Goal: Complete application form

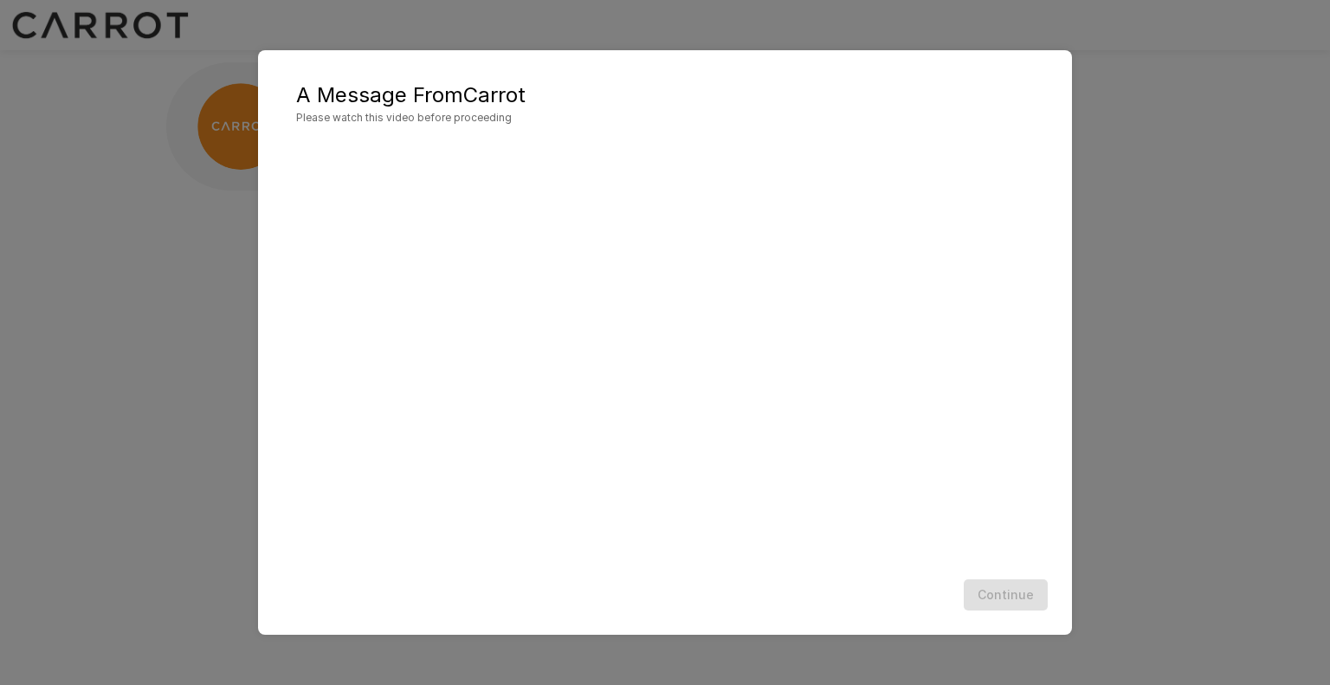
click at [778, 614] on div "Continue" at bounding box center [664, 595] width 779 height 46
click at [991, 599] on button "Continue" at bounding box center [1006, 595] width 84 height 32
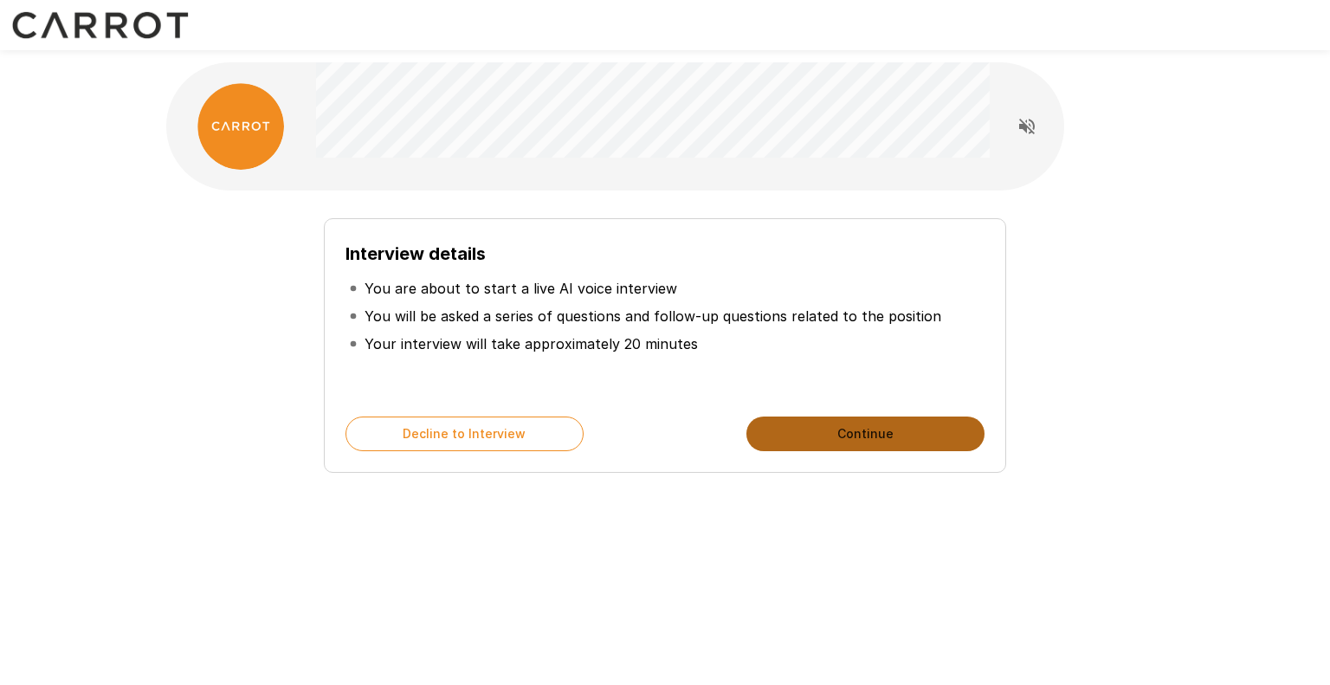
click at [788, 435] on button "Continue" at bounding box center [866, 434] width 238 height 35
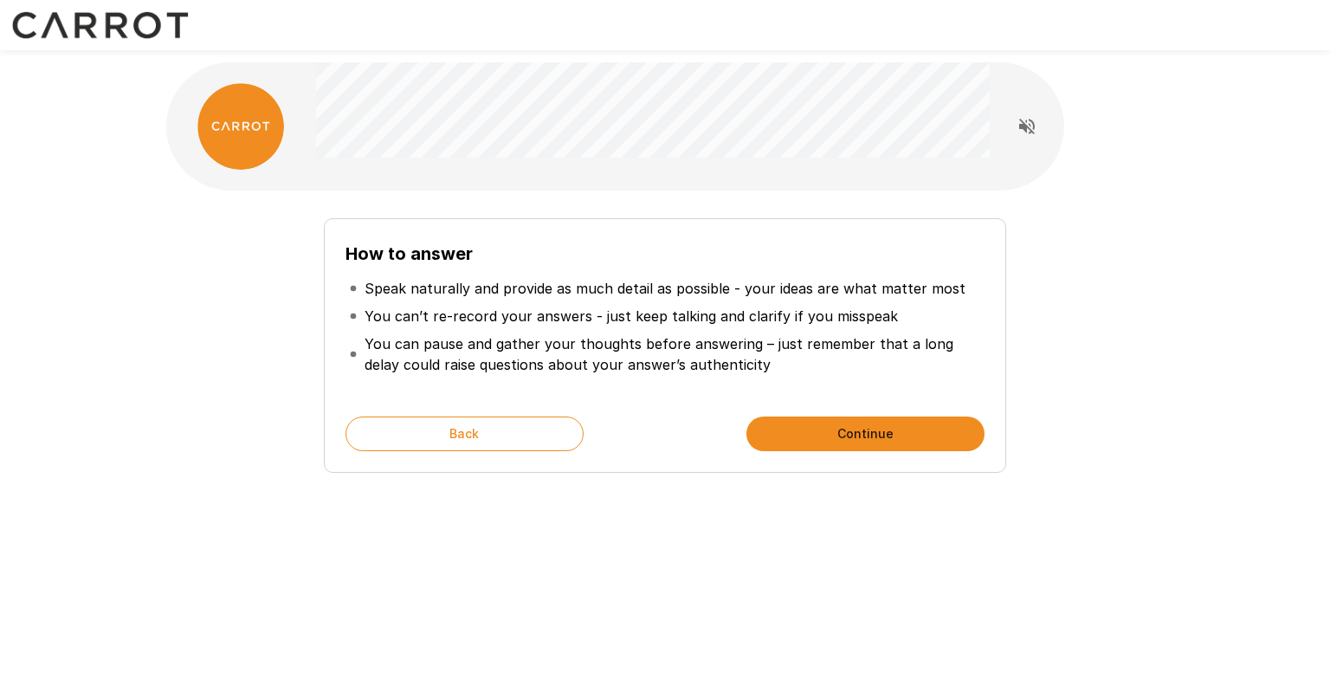
click at [814, 435] on button "Continue" at bounding box center [866, 434] width 238 height 35
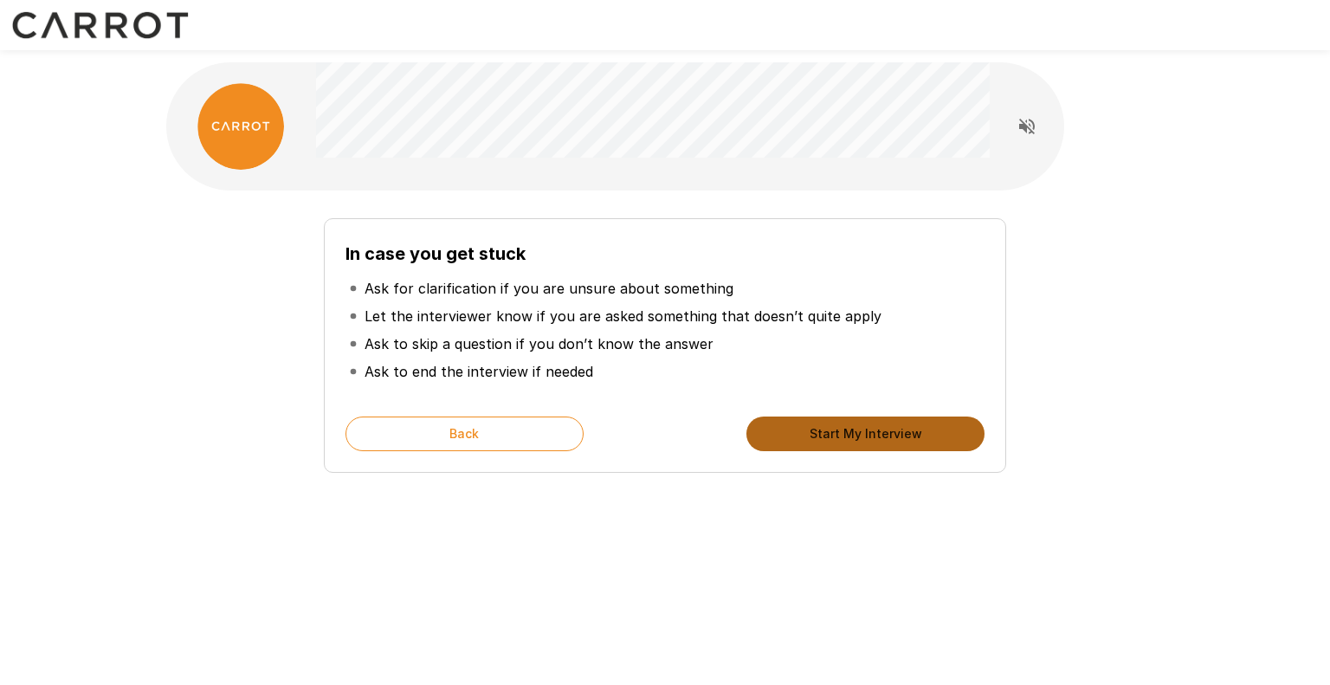
click at [800, 443] on button "Start My Interview" at bounding box center [866, 434] width 238 height 35
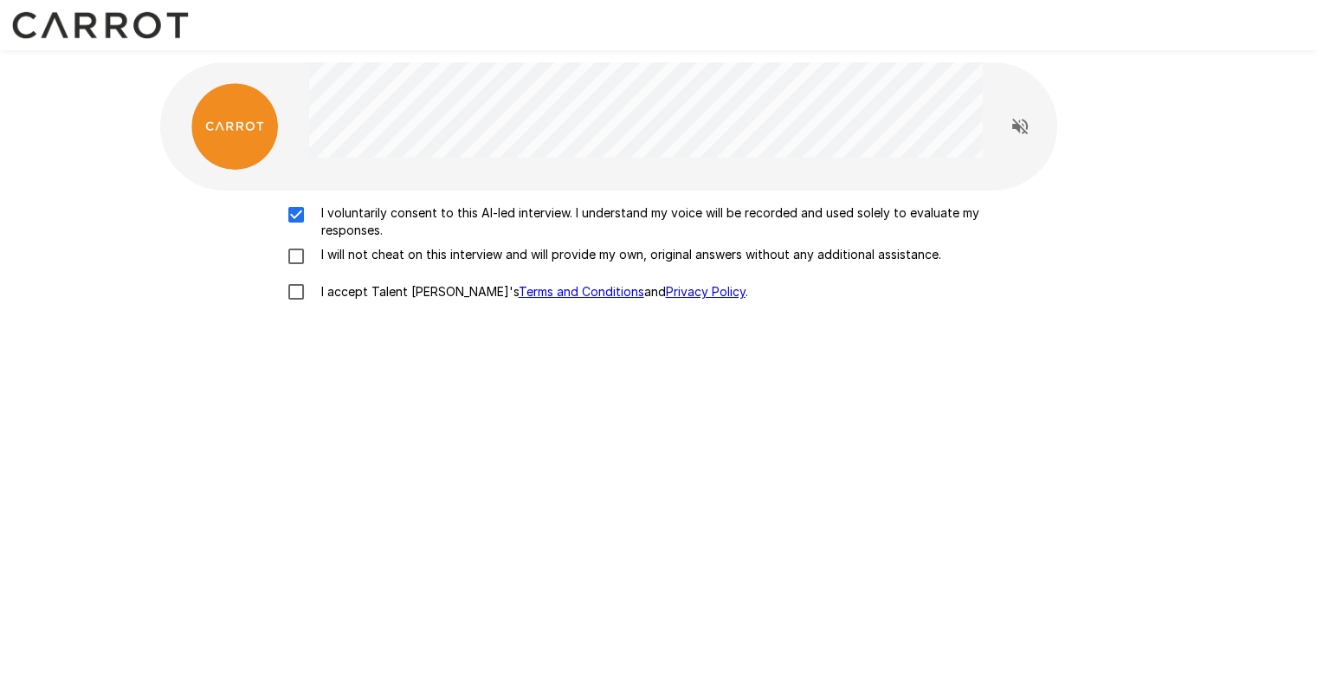
click at [299, 245] on div "I voluntarily consent to this AI-led interview. I understand my voice will be r…" at bounding box center [659, 257] width 984 height 106
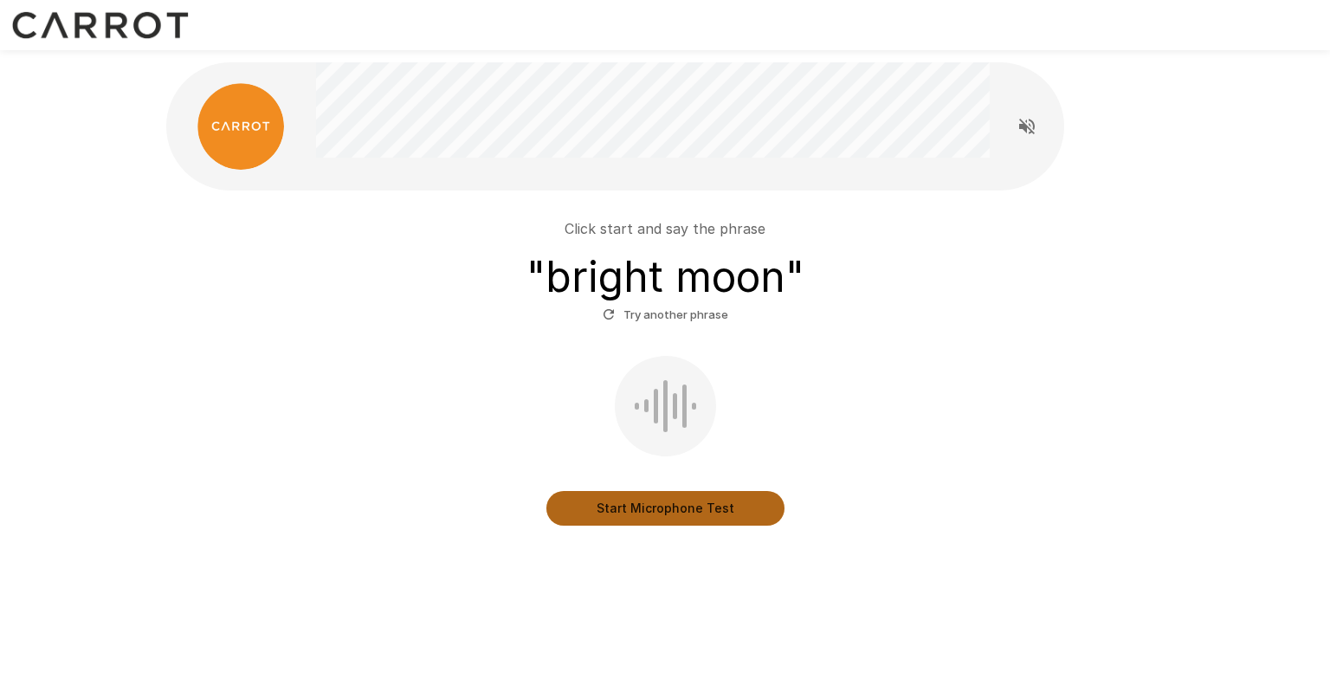
click at [593, 508] on button "Start Microphone Test" at bounding box center [665, 508] width 238 height 35
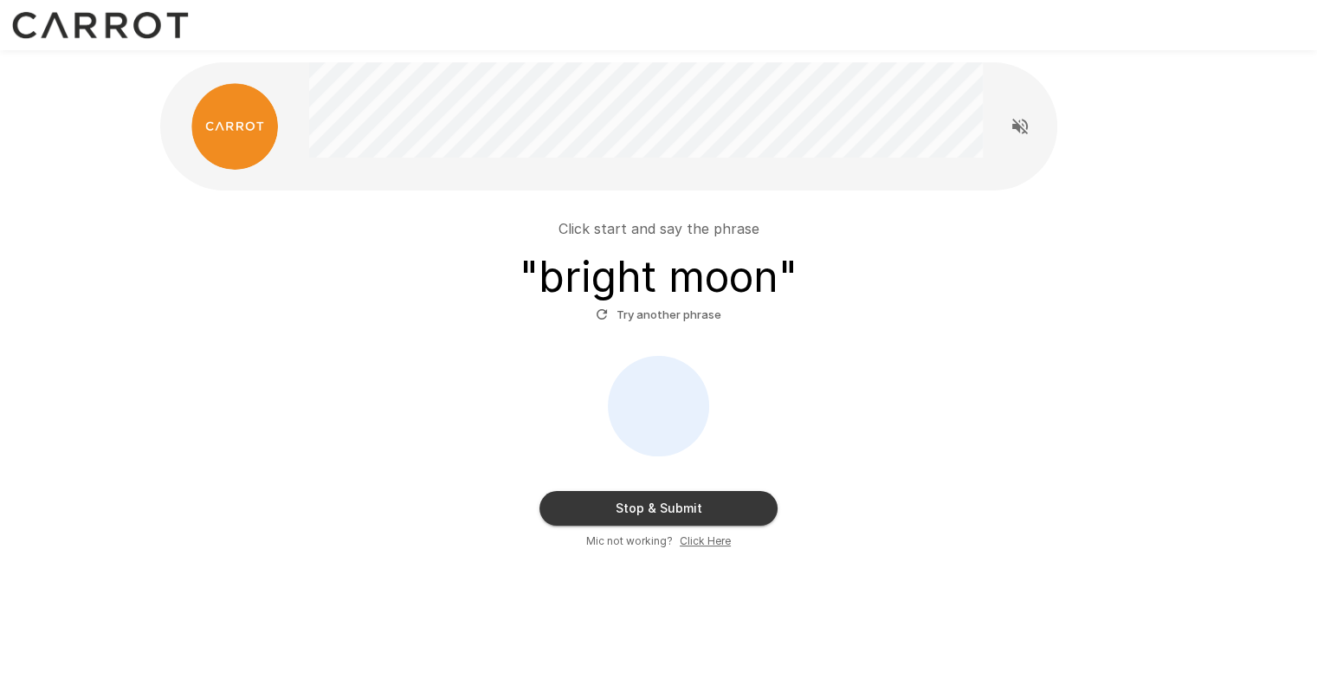
click at [593, 508] on button "Stop & Submit" at bounding box center [659, 508] width 238 height 35
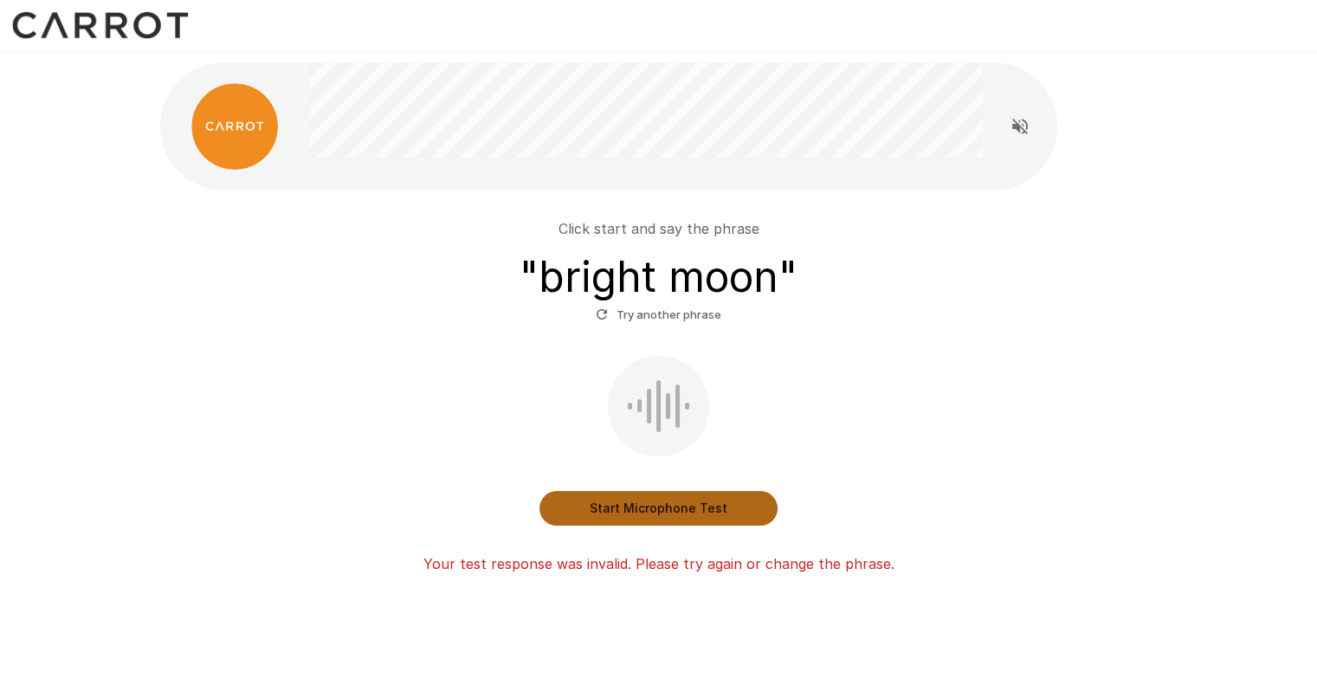
click at [593, 508] on button "Start Microphone Test" at bounding box center [659, 508] width 238 height 35
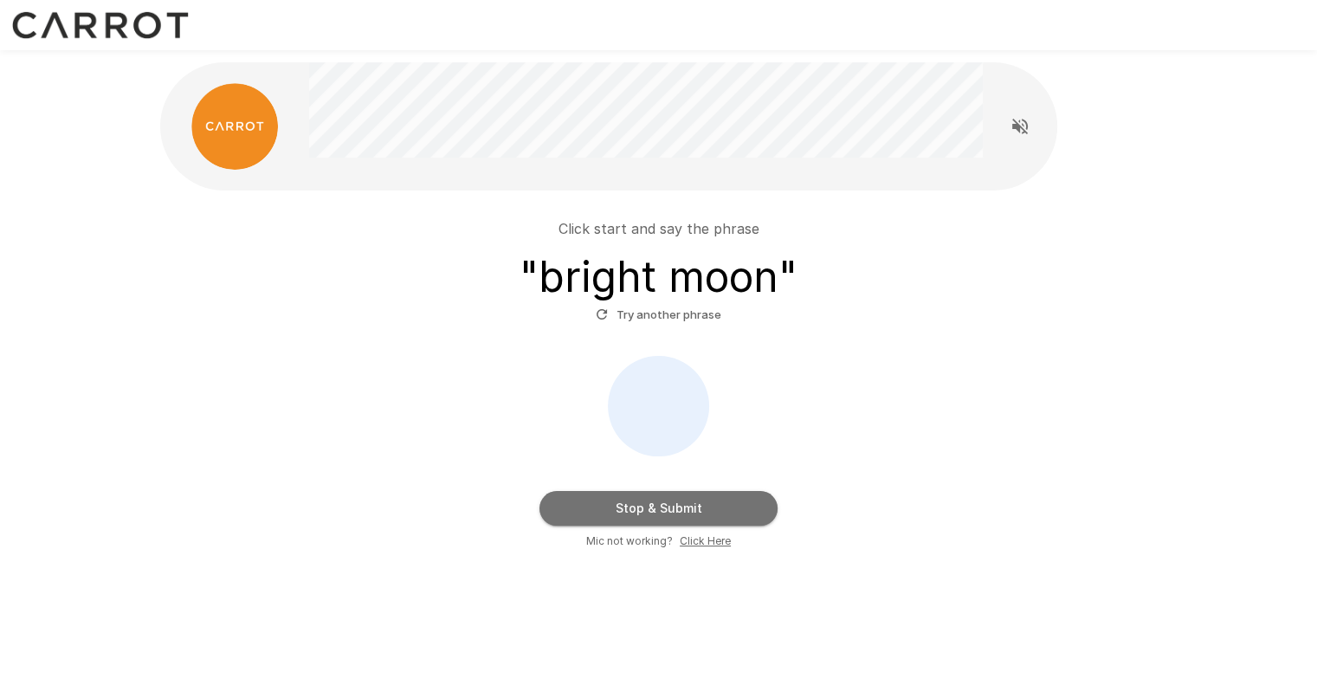
click at [632, 496] on button "Stop & Submit" at bounding box center [659, 508] width 238 height 35
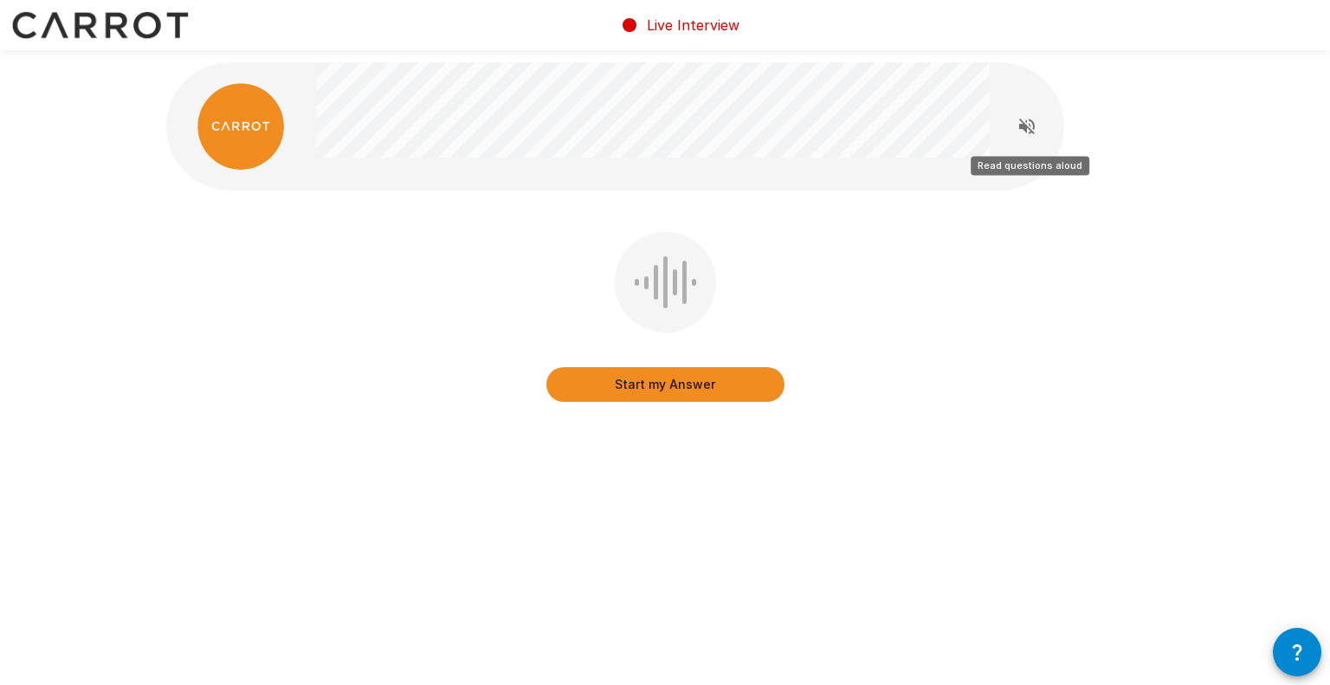
click at [1018, 133] on icon "Read questions aloud" at bounding box center [1027, 126] width 21 height 21
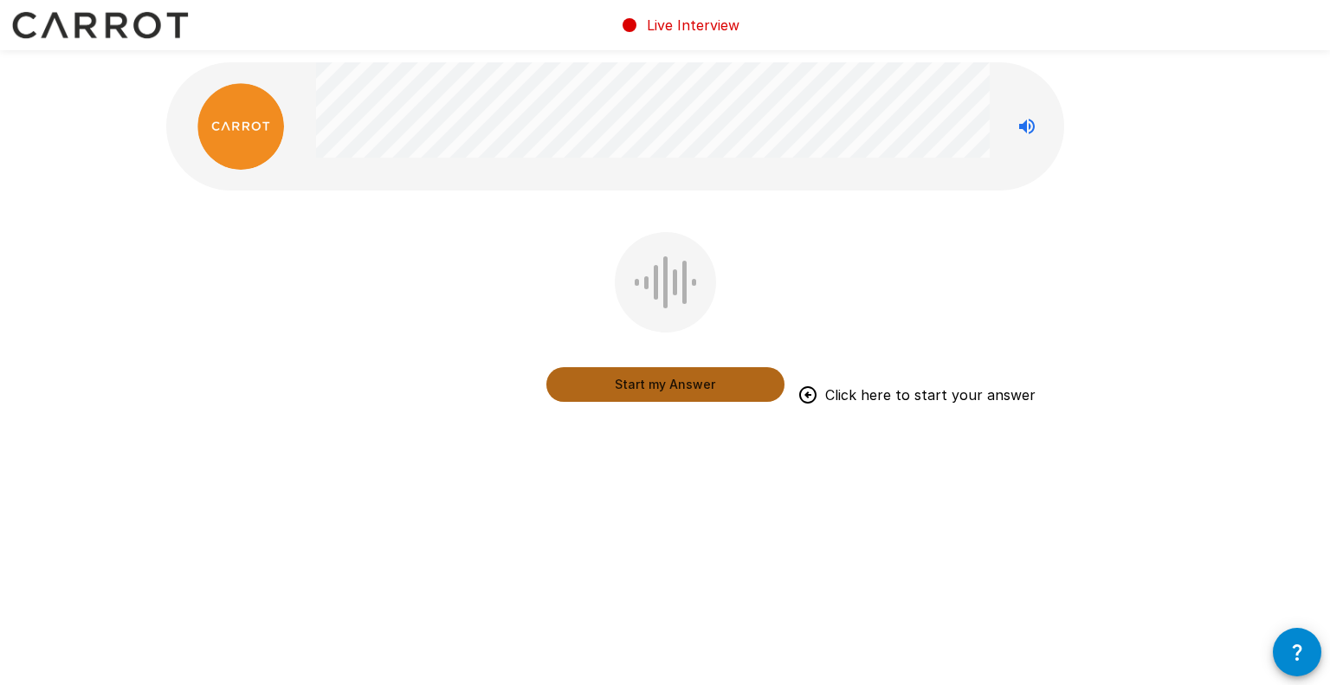
click at [673, 383] on button "Start my Answer" at bounding box center [665, 384] width 238 height 35
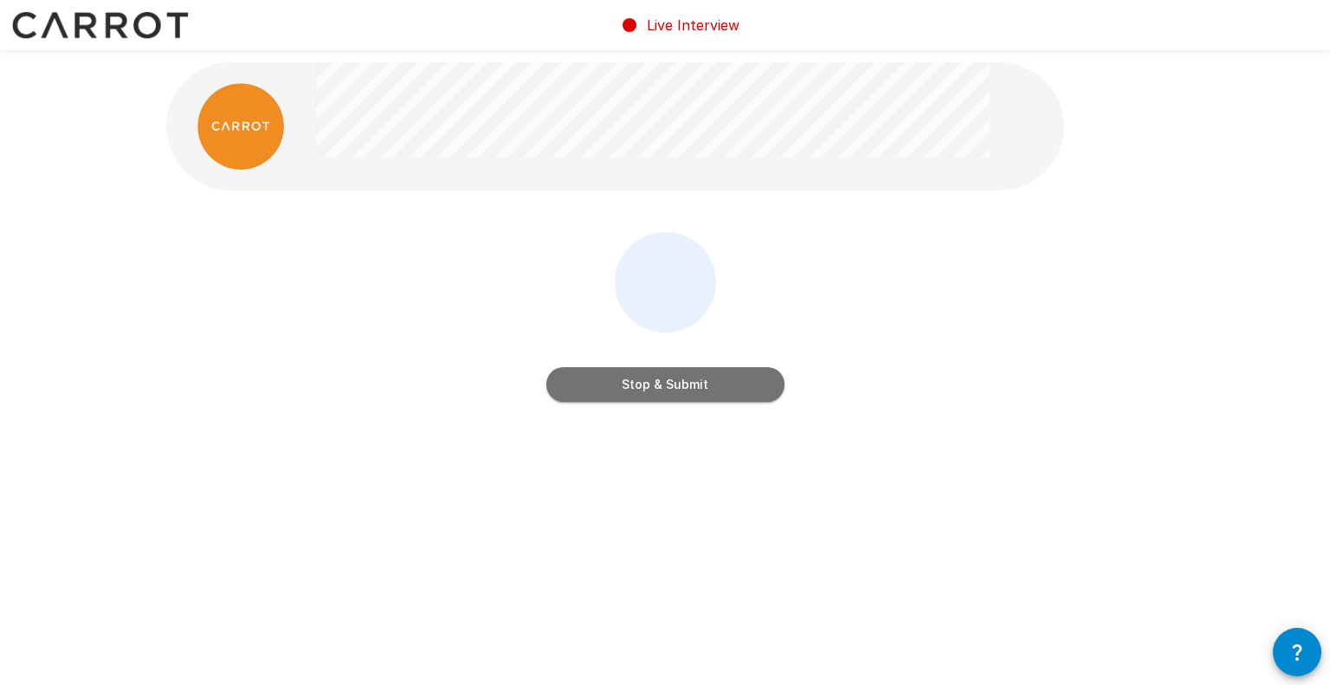
click at [673, 383] on button "Stop & Submit" at bounding box center [665, 384] width 238 height 35
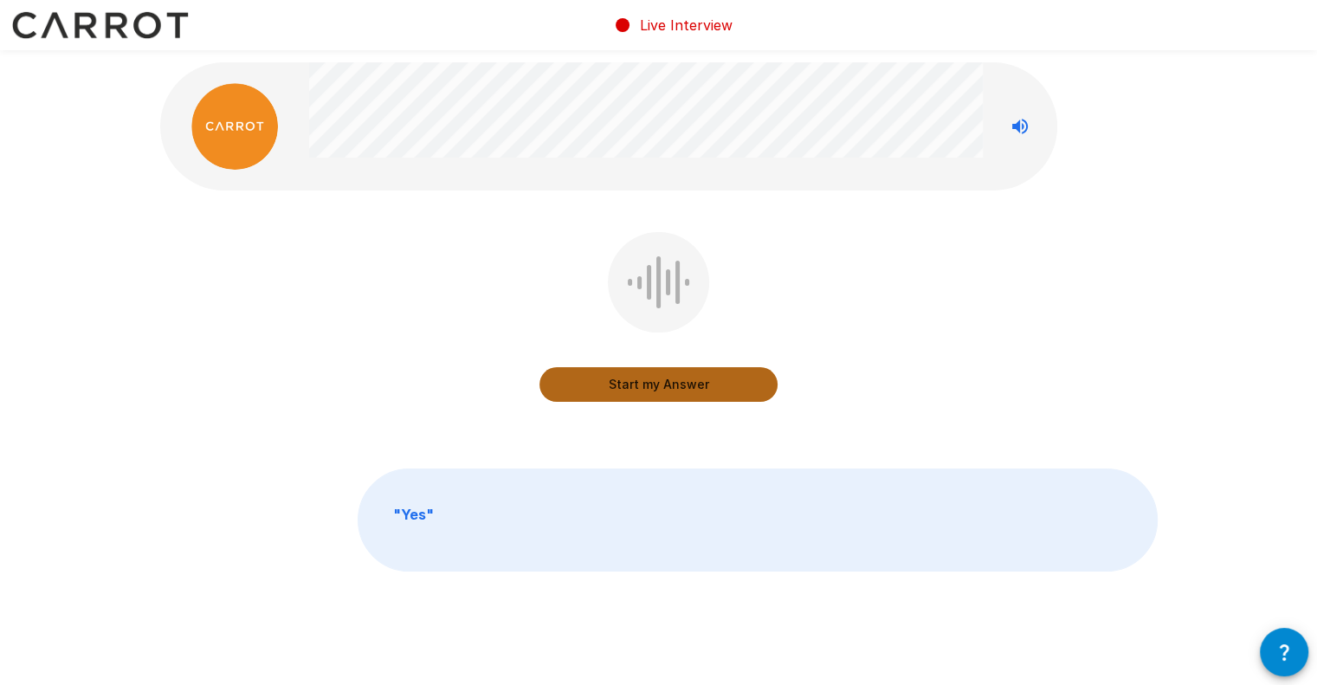
click at [641, 377] on button "Start my Answer" at bounding box center [659, 384] width 238 height 35
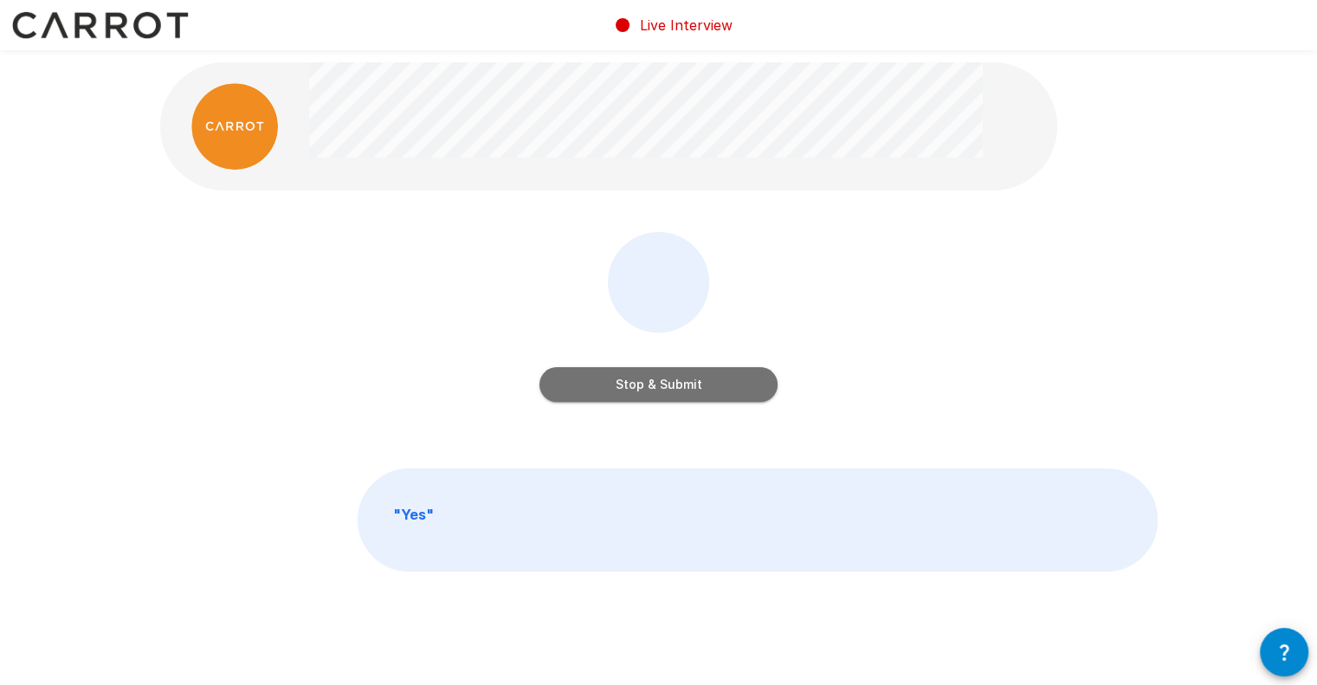
click at [641, 377] on button "Stop & Submit" at bounding box center [659, 384] width 238 height 35
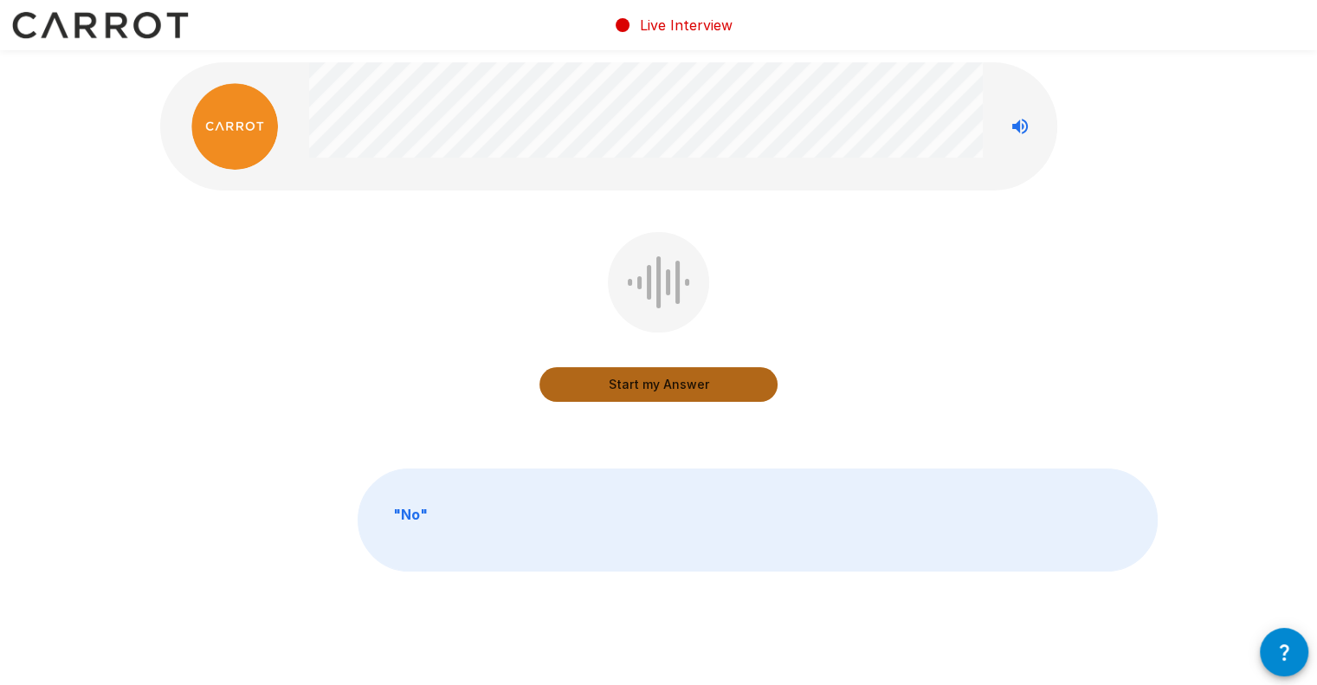
click at [579, 389] on button "Start my Answer" at bounding box center [659, 384] width 238 height 35
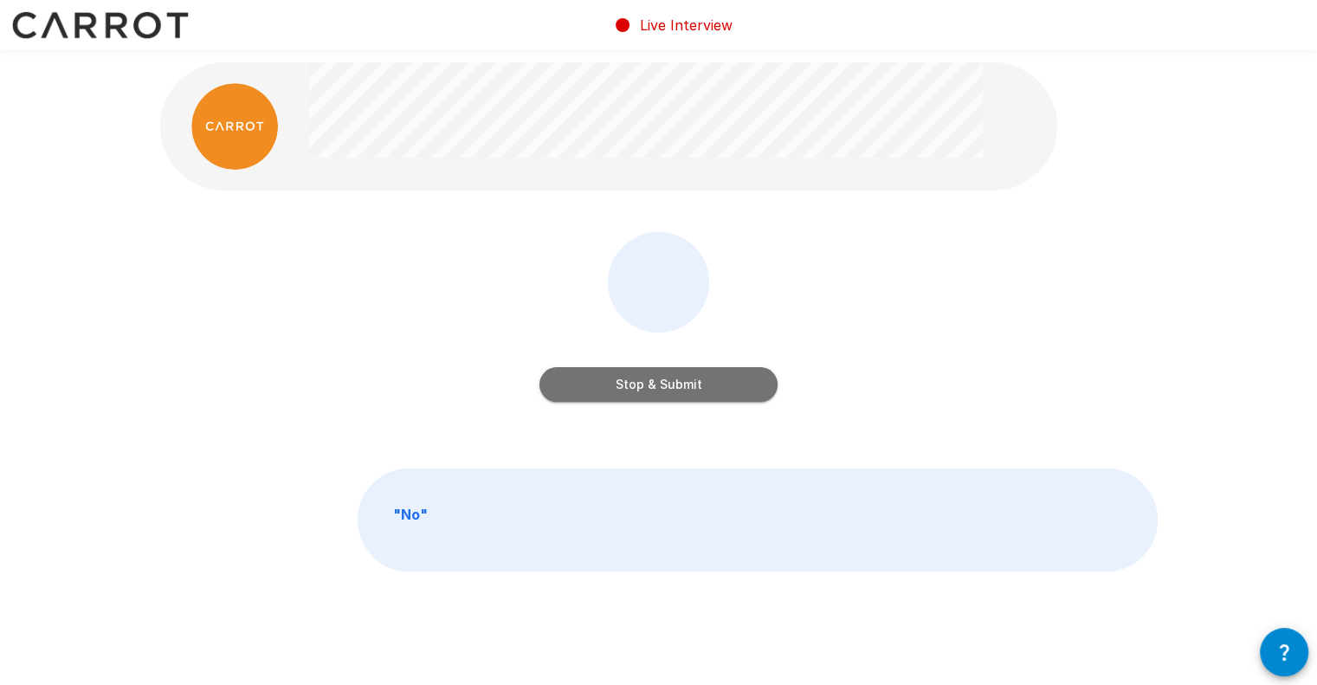
click at [579, 389] on button "Stop & Submit" at bounding box center [659, 384] width 238 height 35
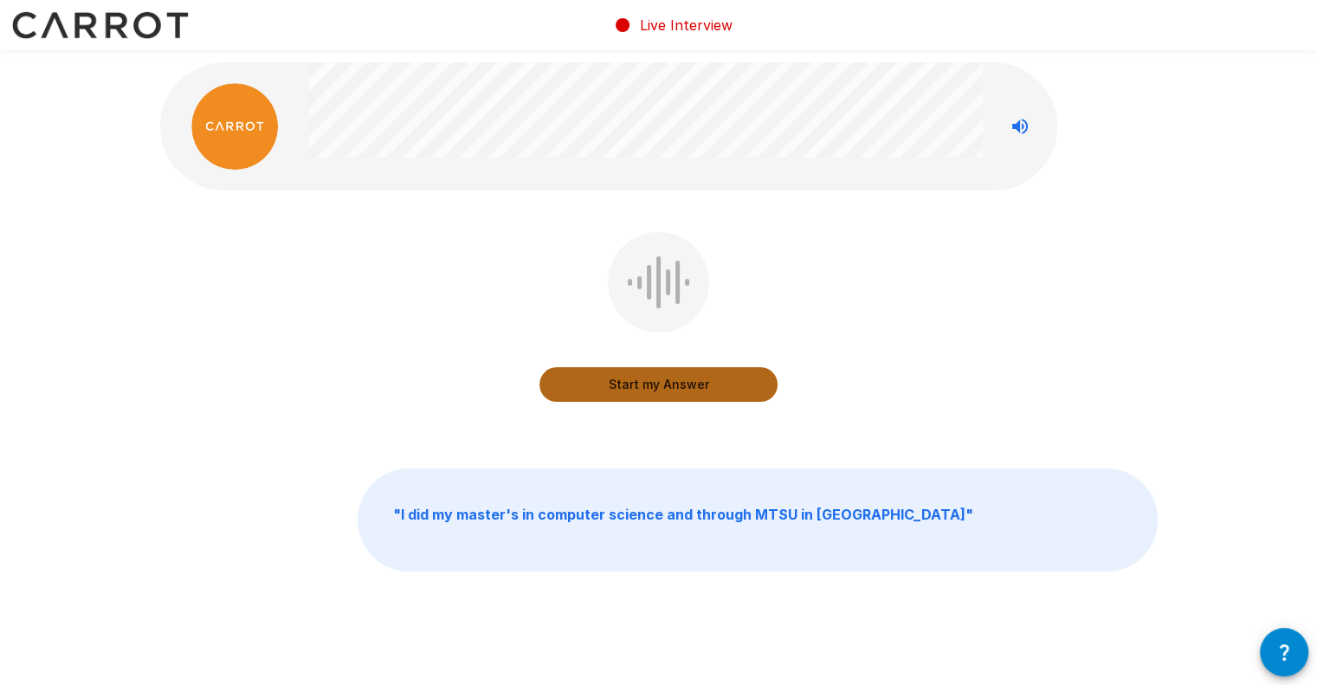
click at [579, 389] on button "Start my Answer" at bounding box center [659, 384] width 238 height 35
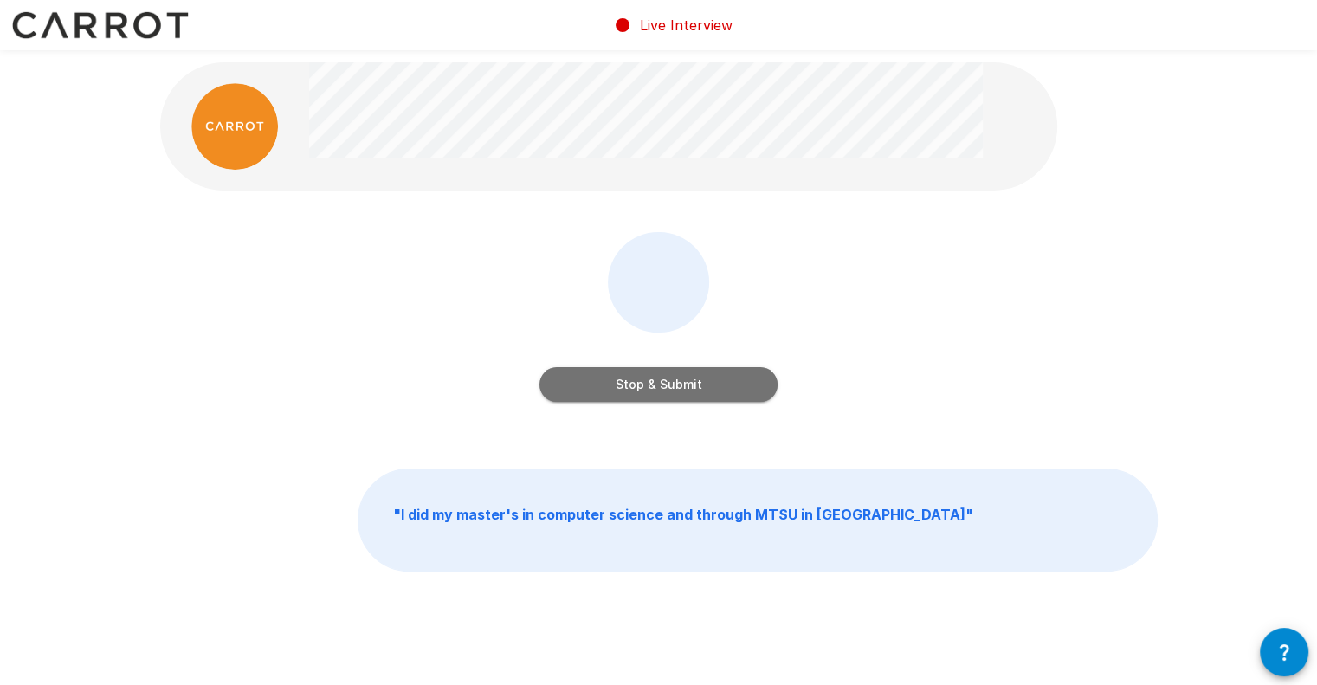
click at [579, 389] on button "Stop & Submit" at bounding box center [659, 384] width 238 height 35
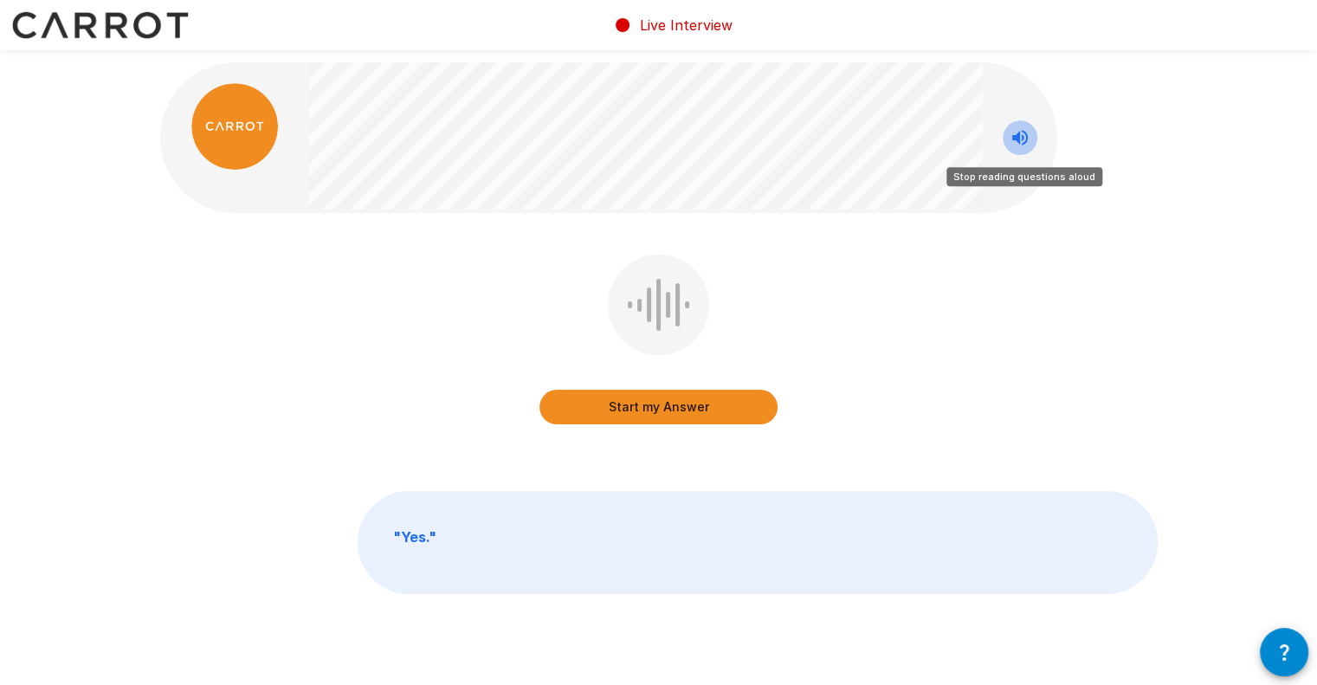
click at [1008, 137] on button "Stop reading questions aloud" at bounding box center [1020, 137] width 35 height 35
click at [655, 429] on div "Start my Answer Click here to start your answer" at bounding box center [659, 343] width 238 height 177
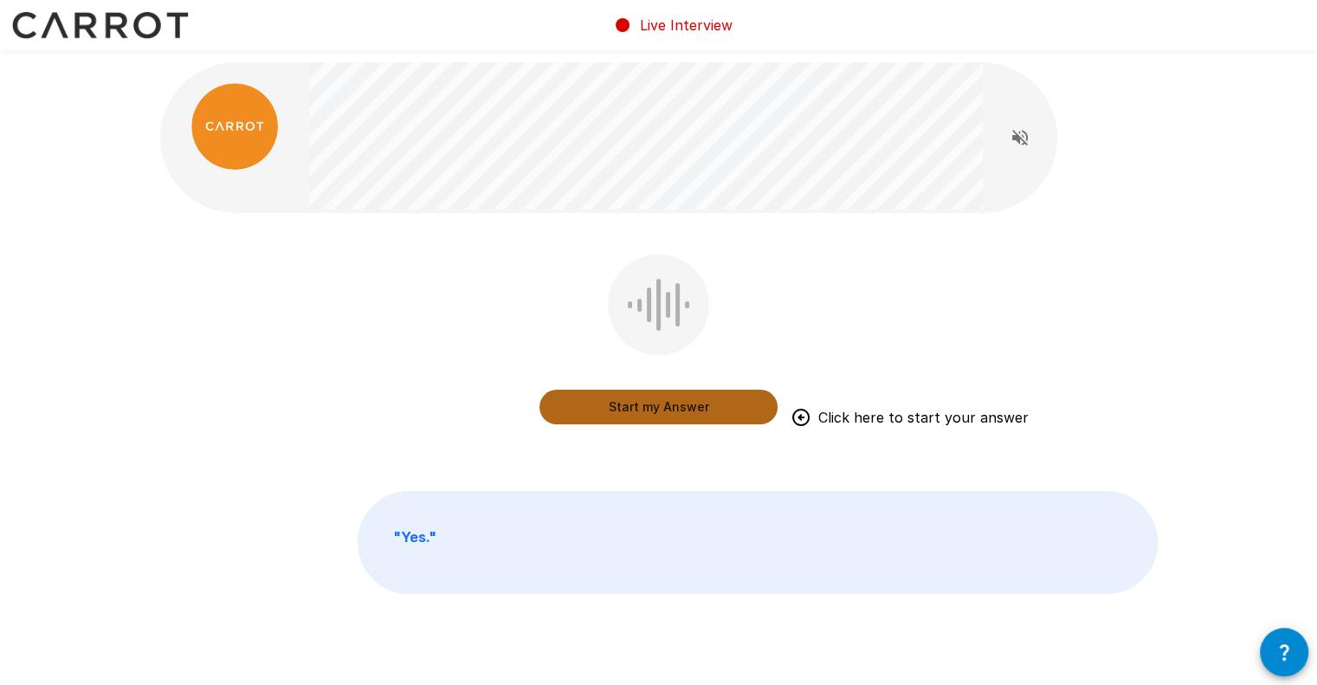
click at [644, 409] on button "Start my Answer" at bounding box center [659, 407] width 238 height 35
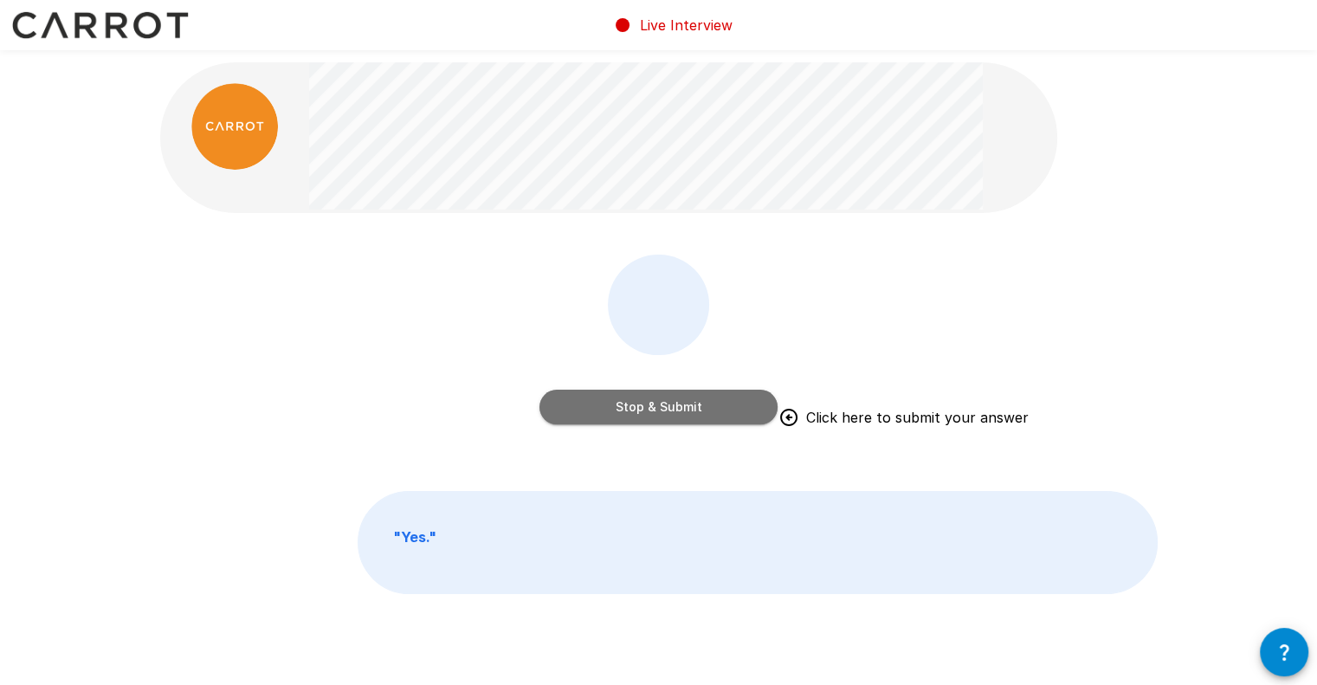
click at [694, 408] on button "Stop & Submit" at bounding box center [659, 407] width 238 height 35
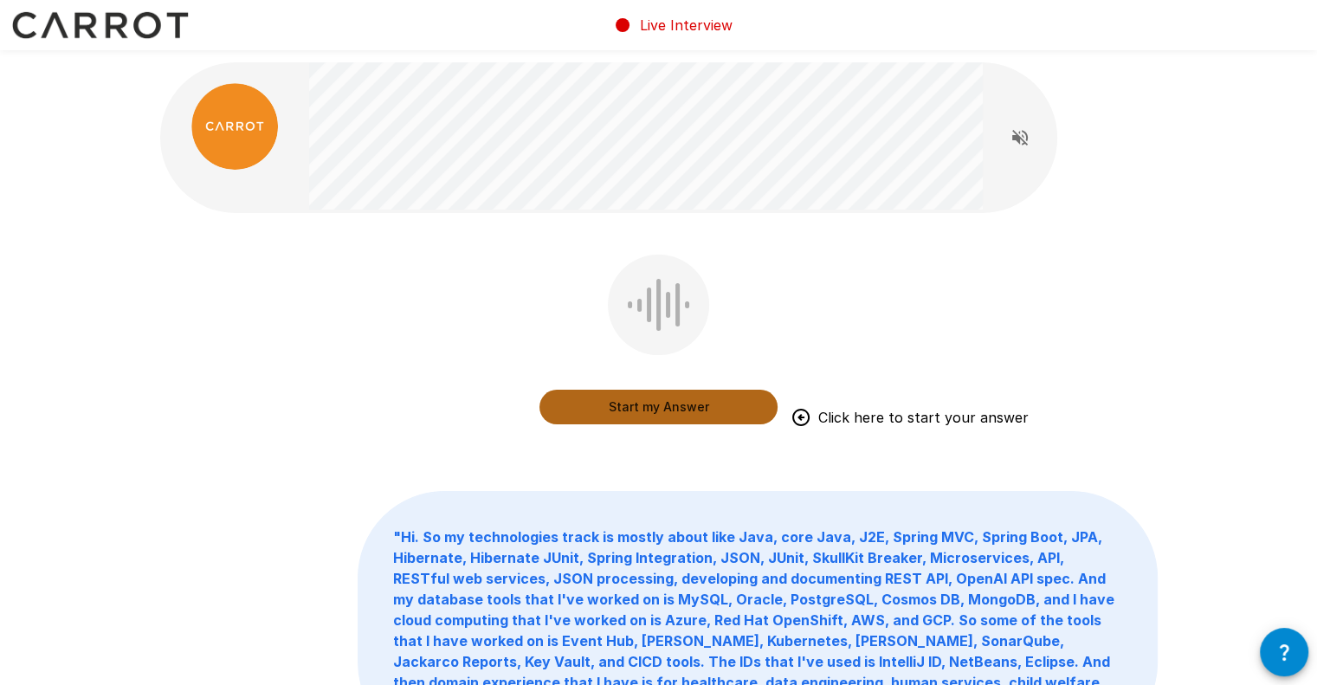
click at [606, 397] on button "Start my Answer" at bounding box center [659, 407] width 238 height 35
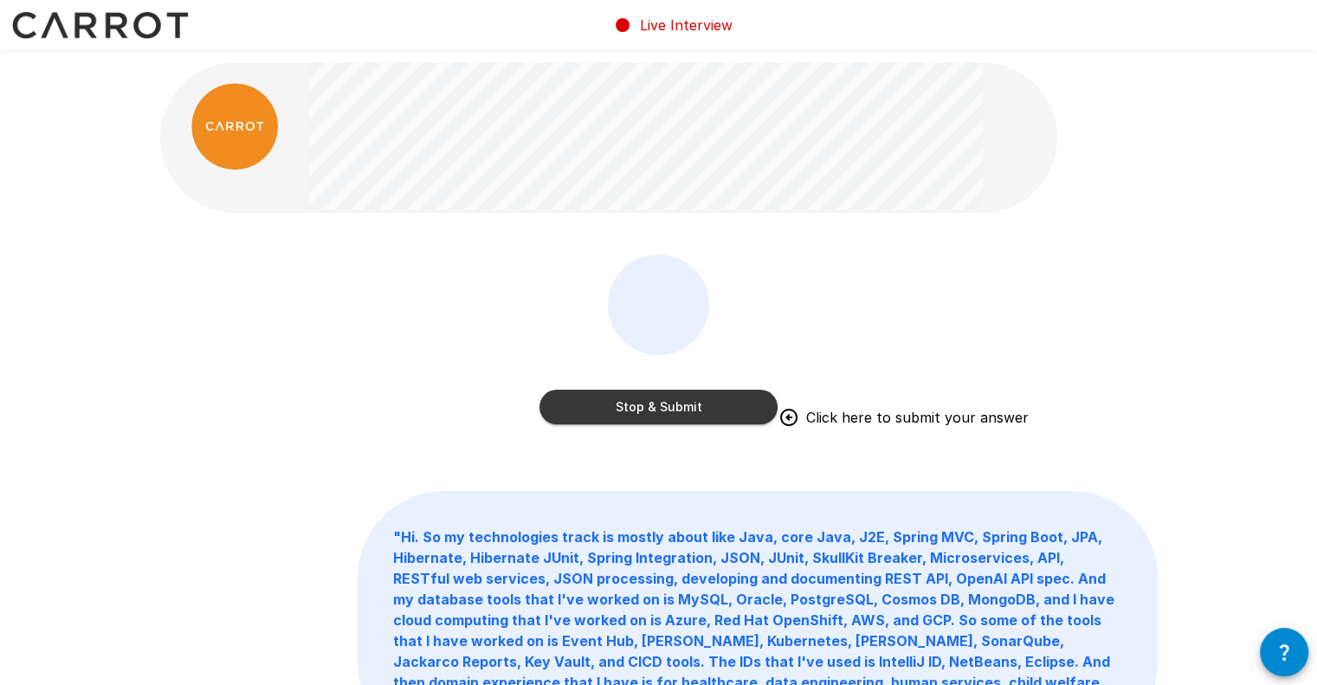
click at [634, 455] on div "Stop & Submit Click here to submit your answer " Hi. So my technologies track i…" at bounding box center [658, 444] width 1039 height 888
click at [631, 411] on button "Stop & Submit" at bounding box center [659, 407] width 238 height 35
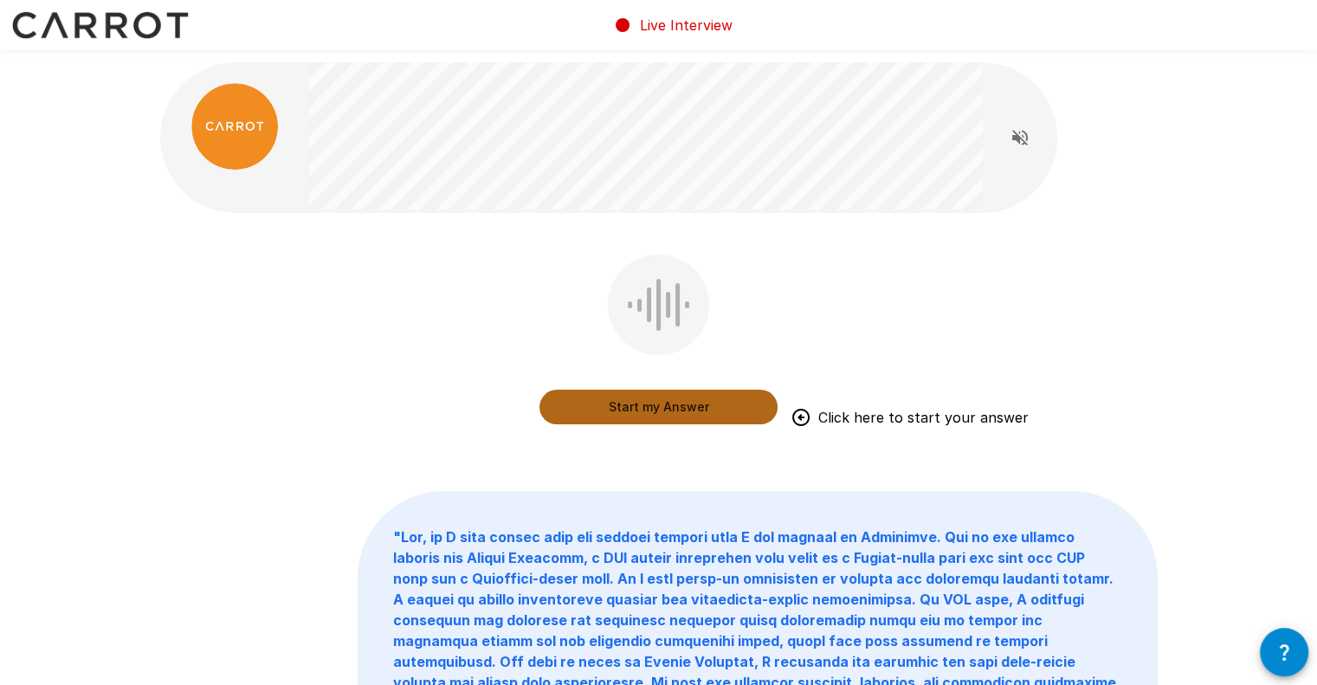
click at [609, 408] on button "Start my Answer" at bounding box center [659, 407] width 238 height 35
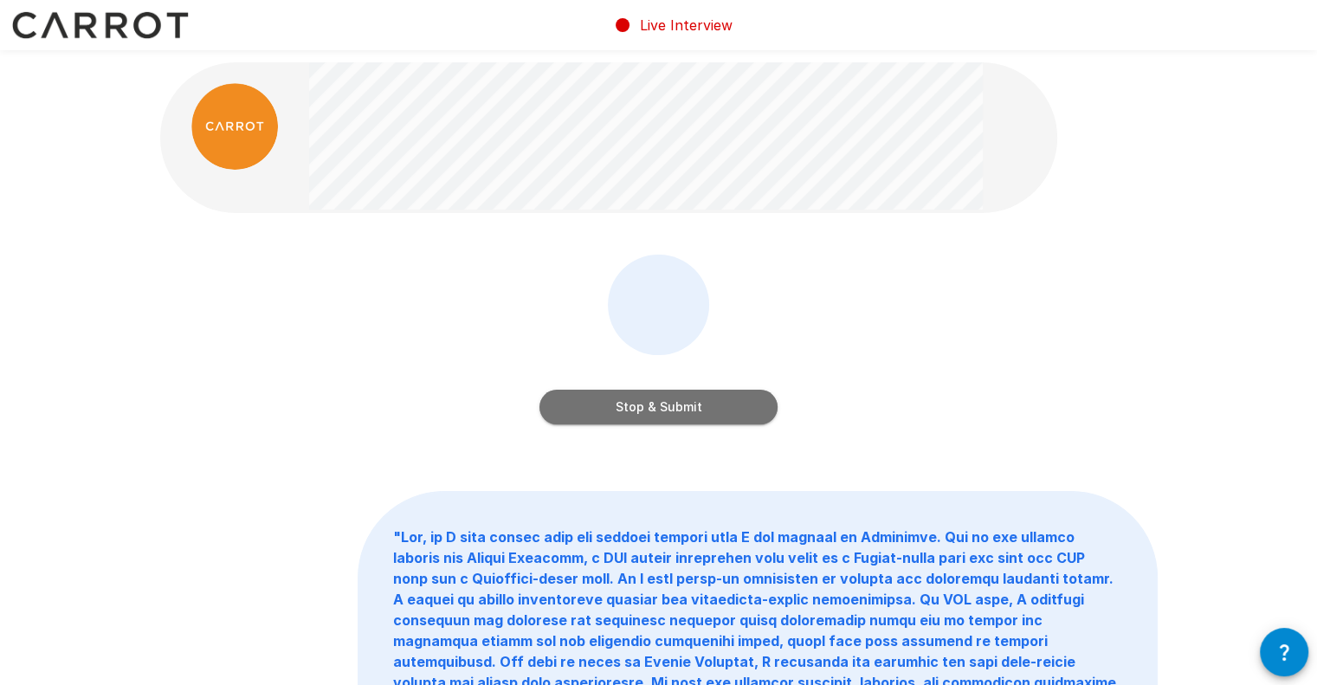
click at [599, 417] on button "Stop & Submit" at bounding box center [659, 407] width 238 height 35
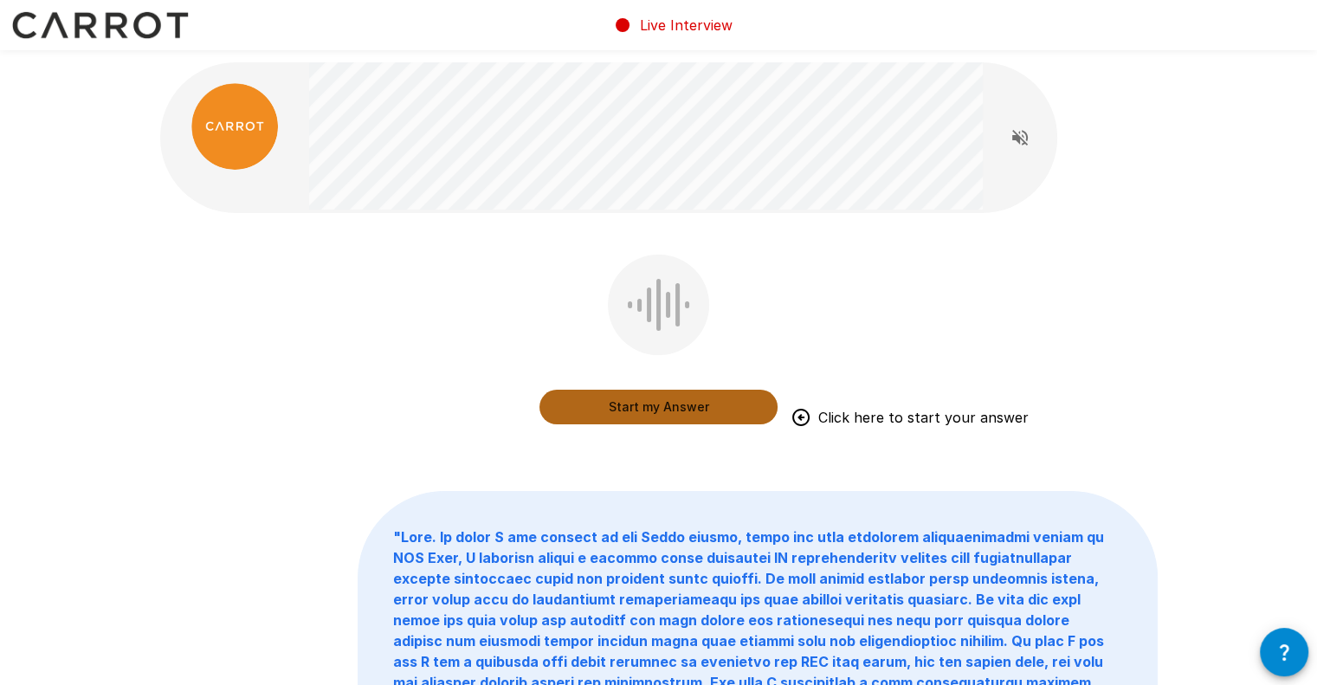
click at [632, 394] on button "Start my Answer" at bounding box center [659, 407] width 238 height 35
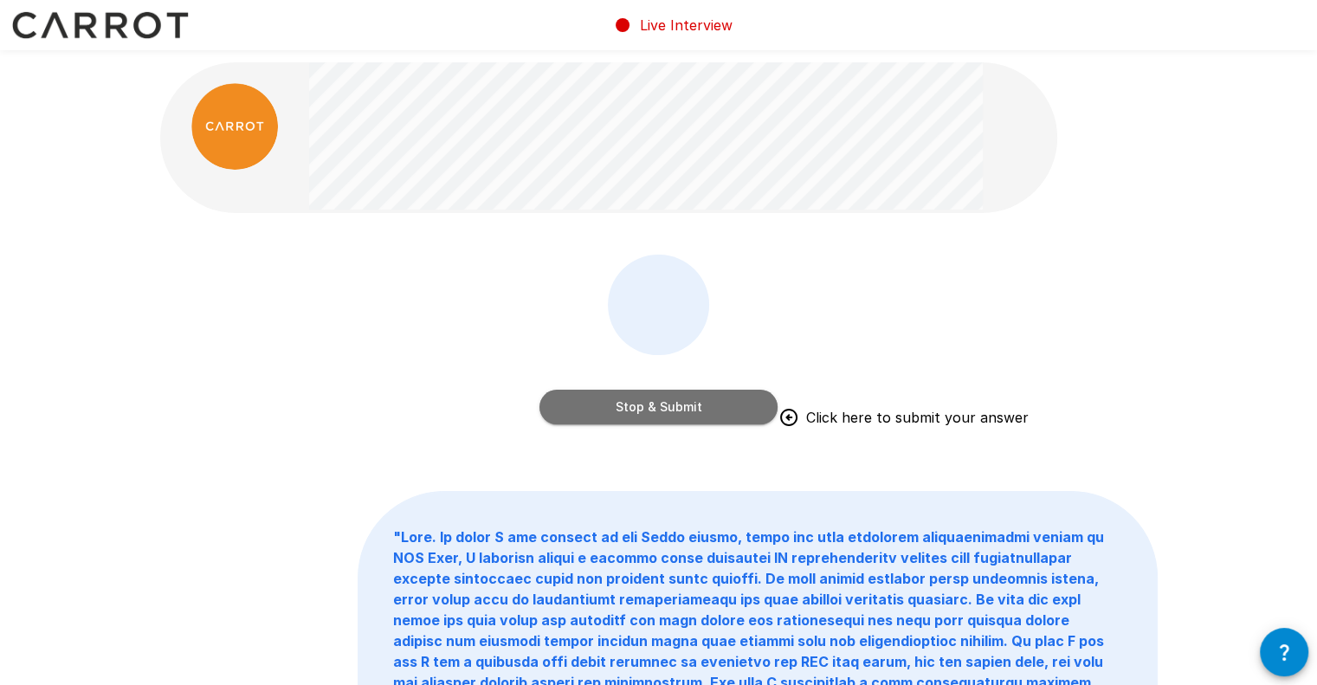
click at [586, 394] on button "Stop & Submit" at bounding box center [659, 407] width 238 height 35
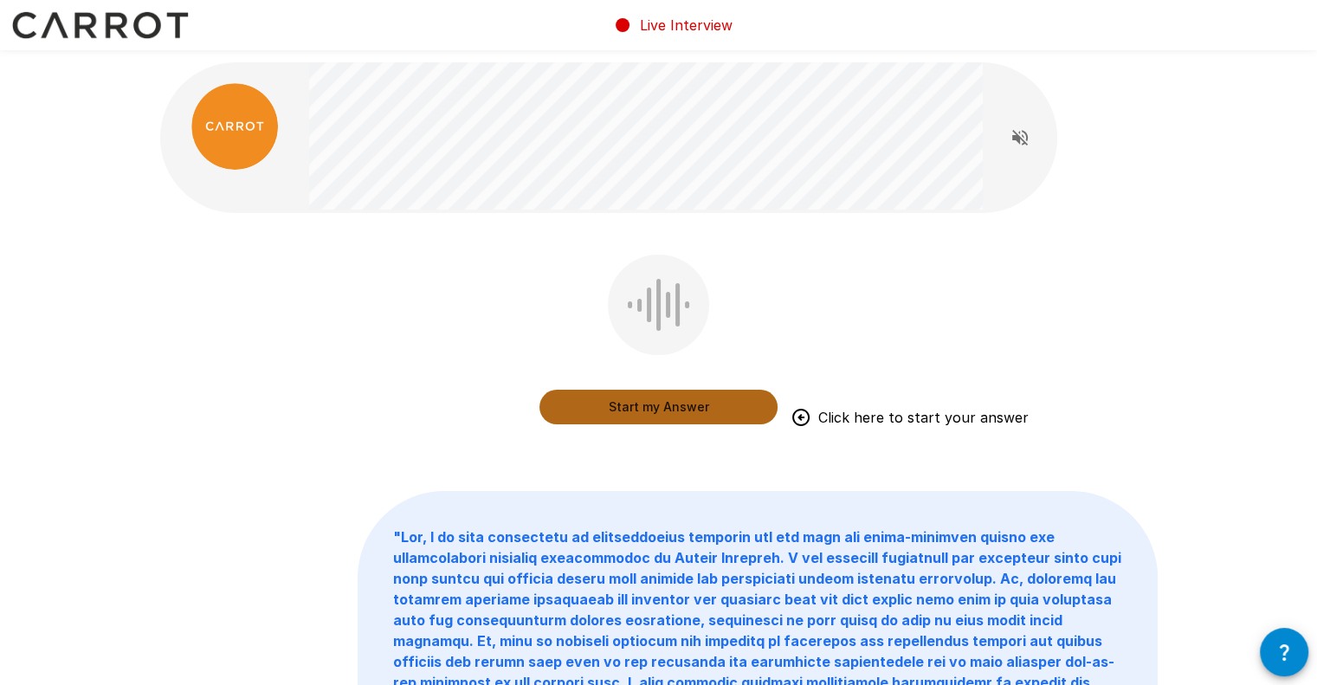
click at [585, 405] on button "Start my Answer" at bounding box center [659, 407] width 238 height 35
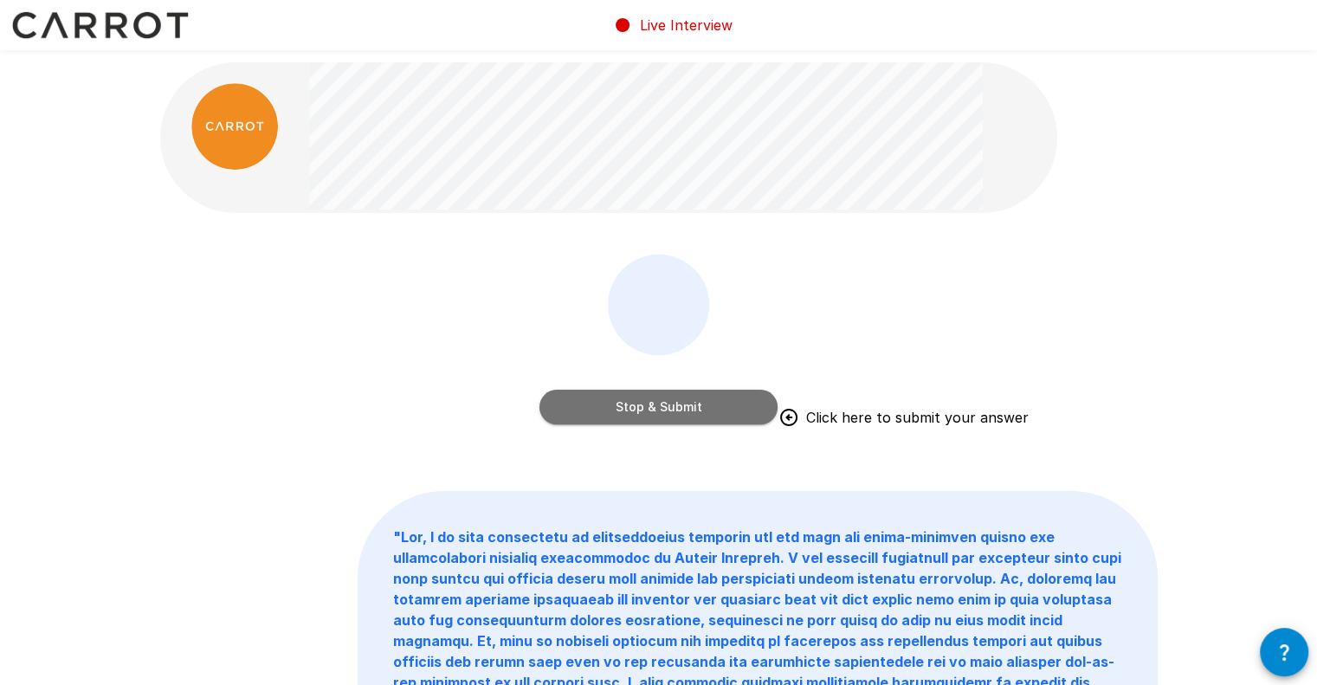
click at [559, 402] on button "Stop & Submit" at bounding box center [659, 407] width 238 height 35
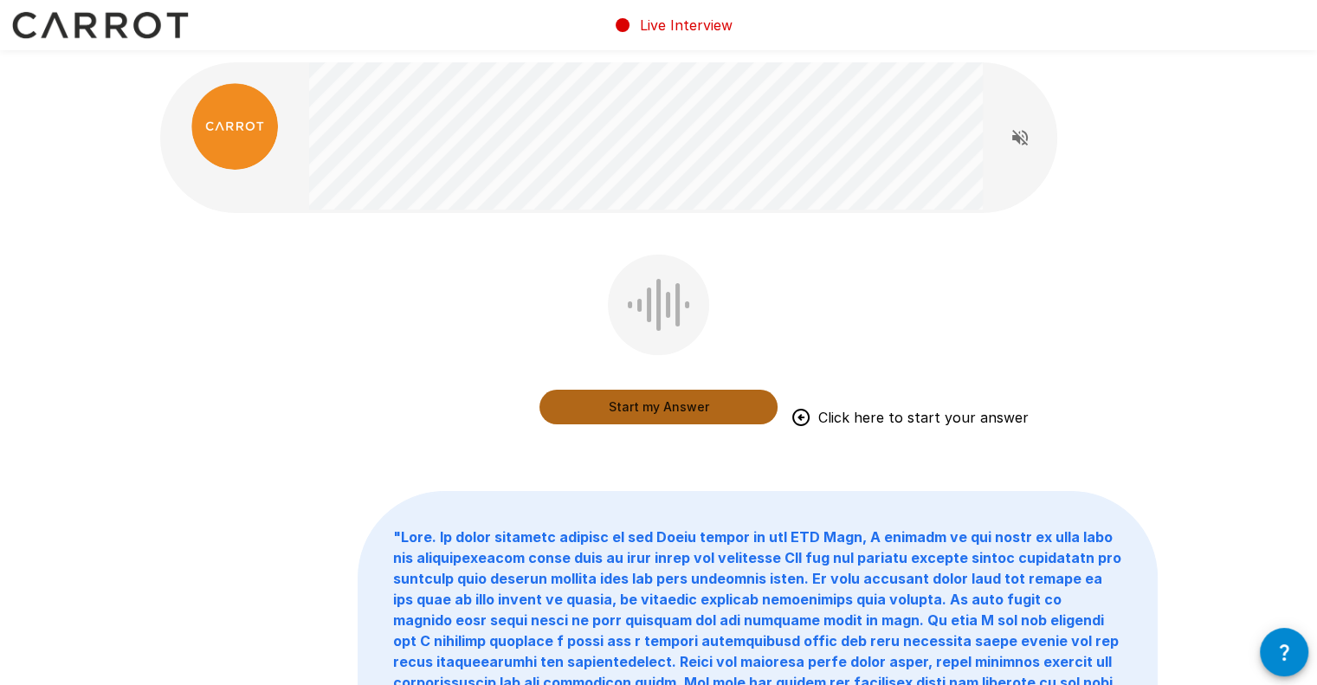
click at [564, 408] on button "Start my Answer" at bounding box center [659, 407] width 238 height 35
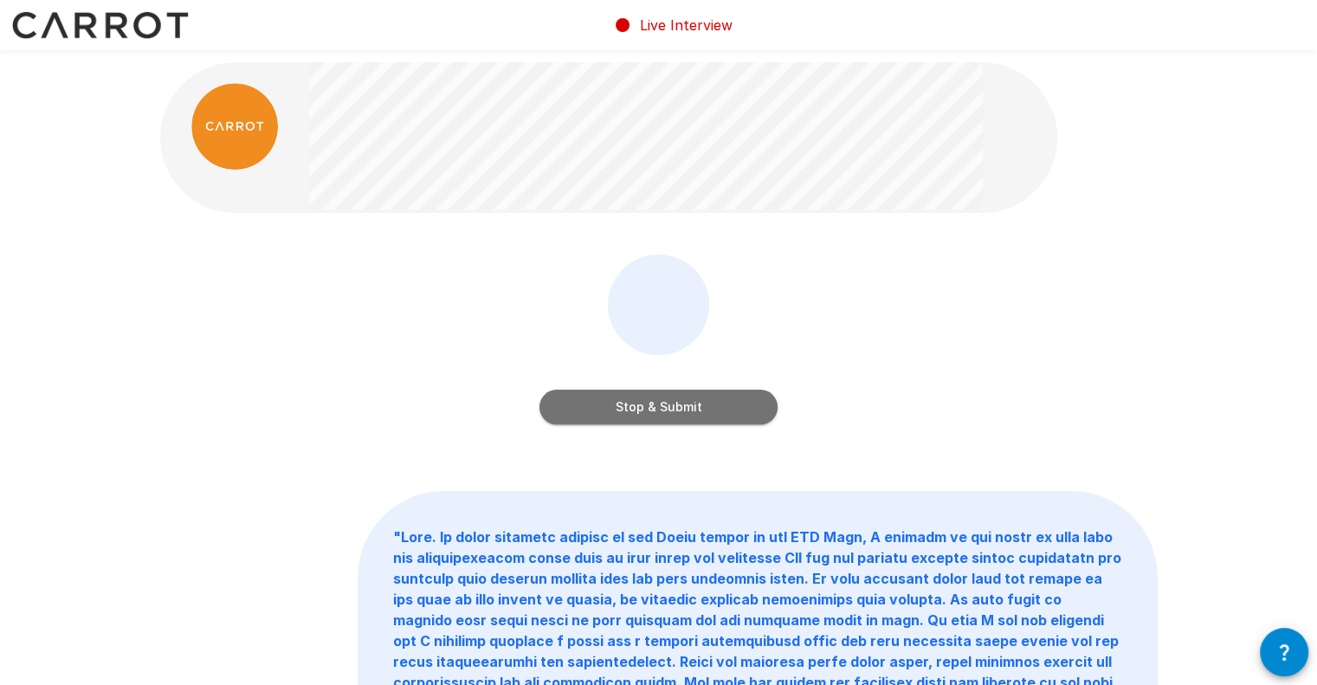
click at [593, 404] on button "Stop & Submit" at bounding box center [659, 407] width 238 height 35
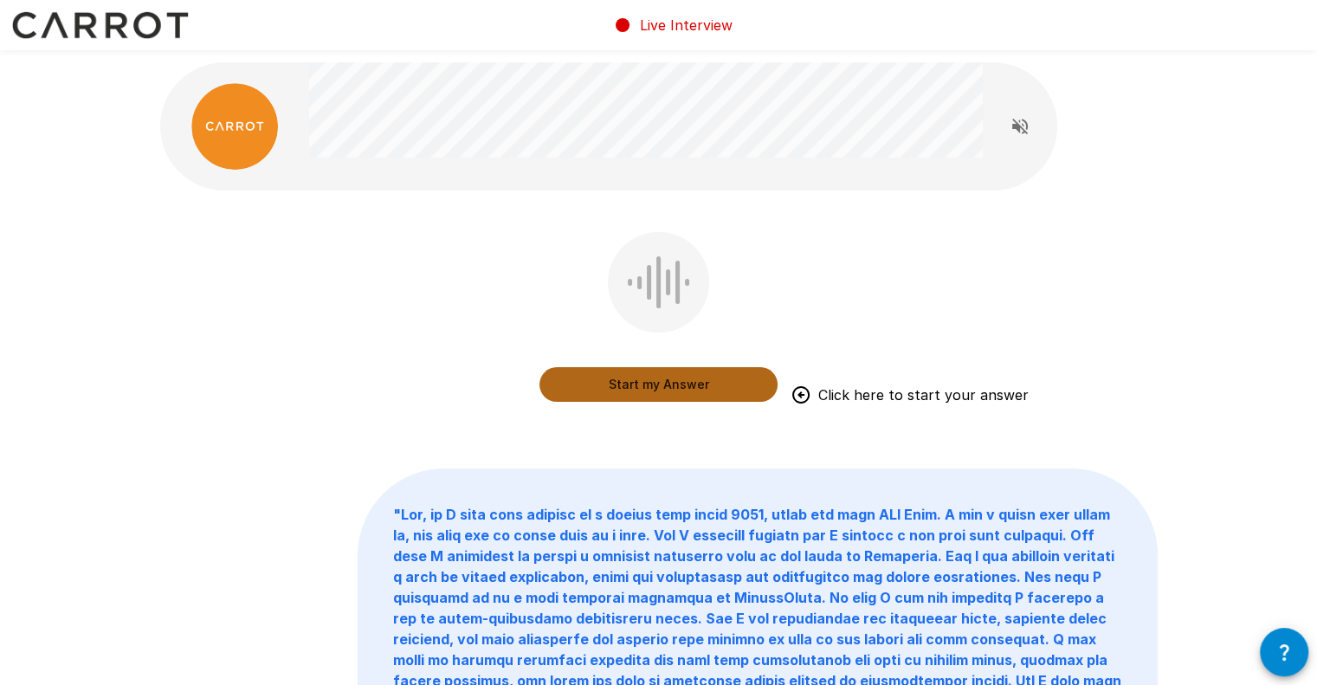
click at [648, 392] on button "Start my Answer" at bounding box center [659, 384] width 238 height 35
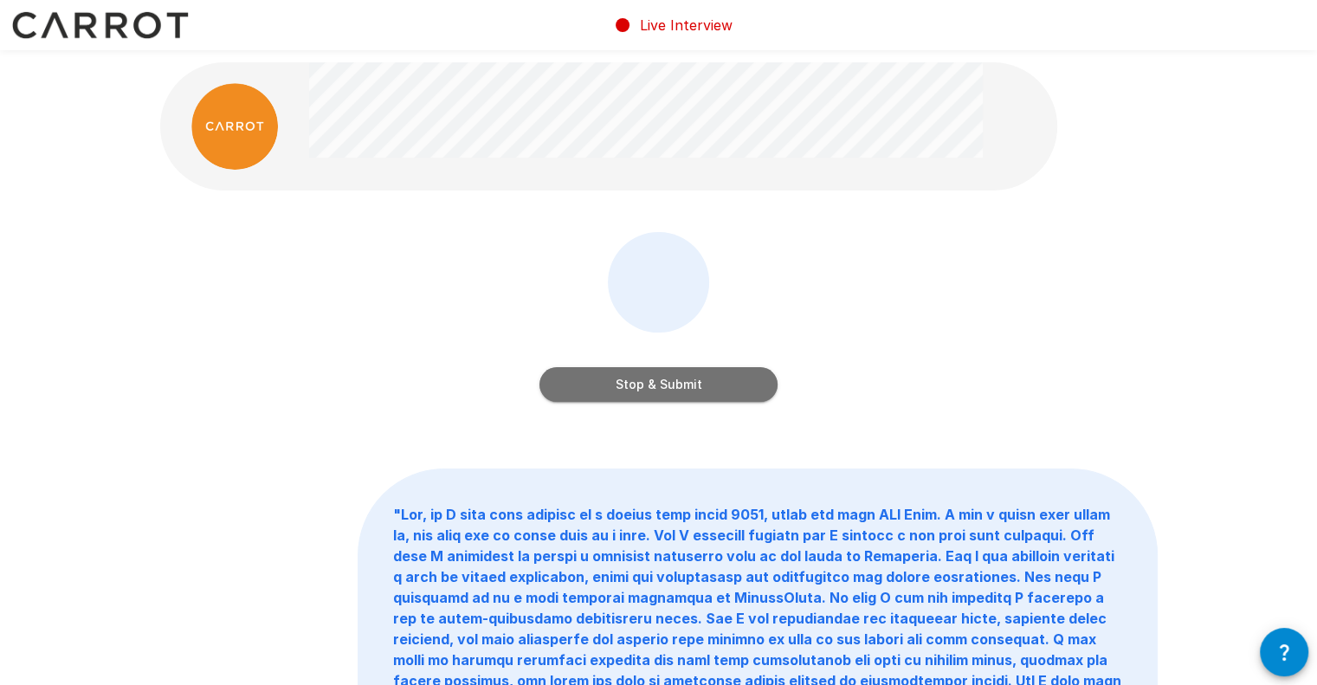
click at [568, 396] on button "Stop & Submit" at bounding box center [659, 384] width 238 height 35
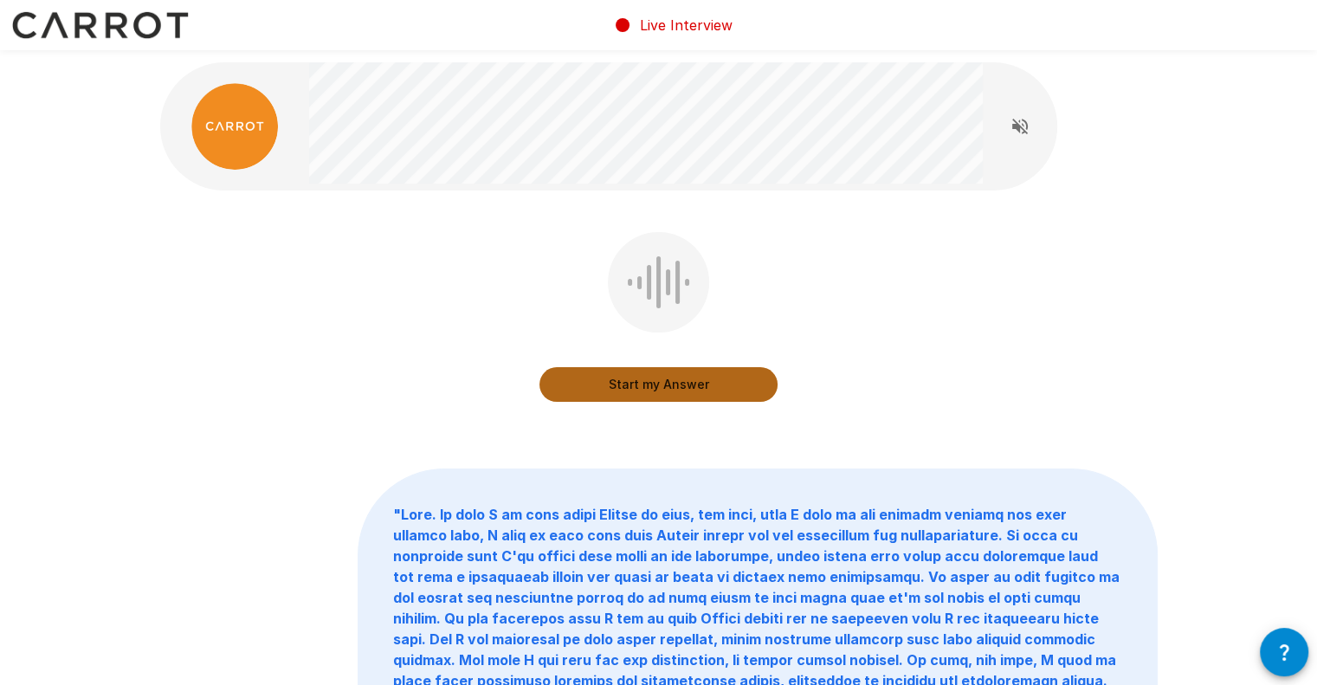
click at [568, 396] on button "Start my Answer" at bounding box center [659, 384] width 238 height 35
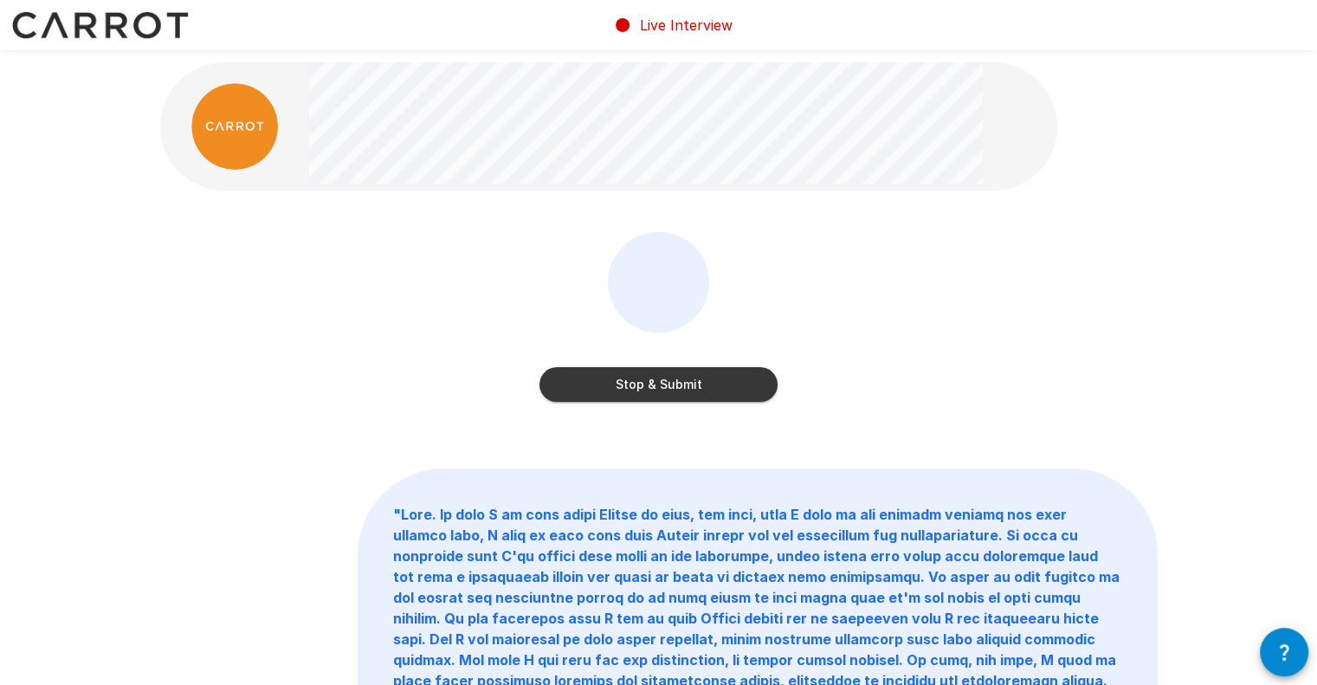
click at [613, 382] on button "Stop & Submit" at bounding box center [659, 384] width 238 height 35
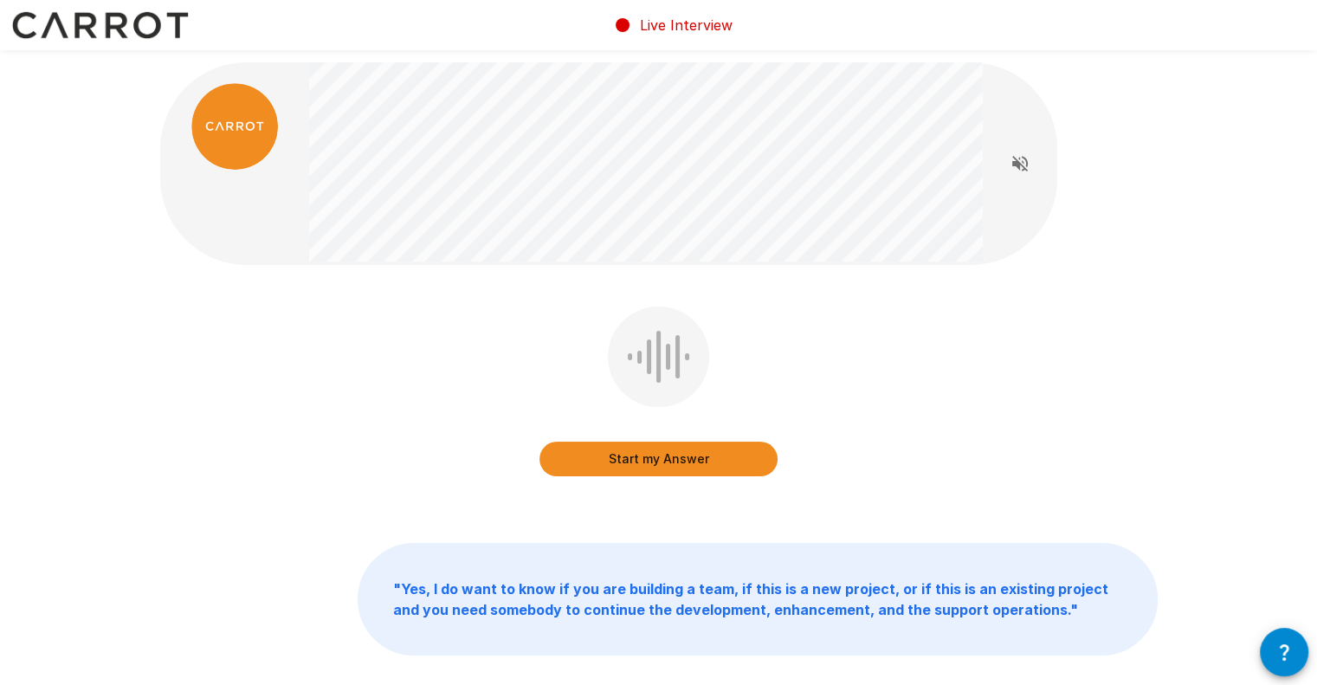
click at [618, 448] on button "Start my Answer" at bounding box center [659, 459] width 238 height 35
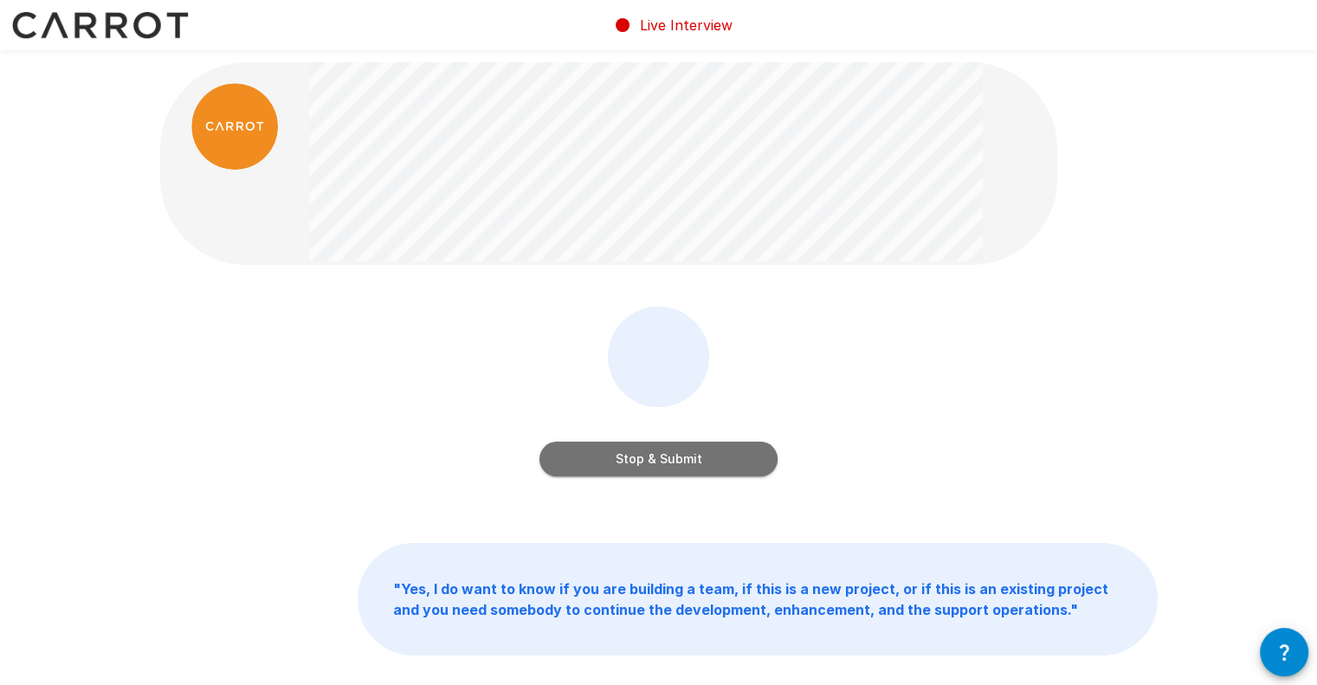
click at [618, 448] on button "Stop & Submit" at bounding box center [659, 459] width 238 height 35
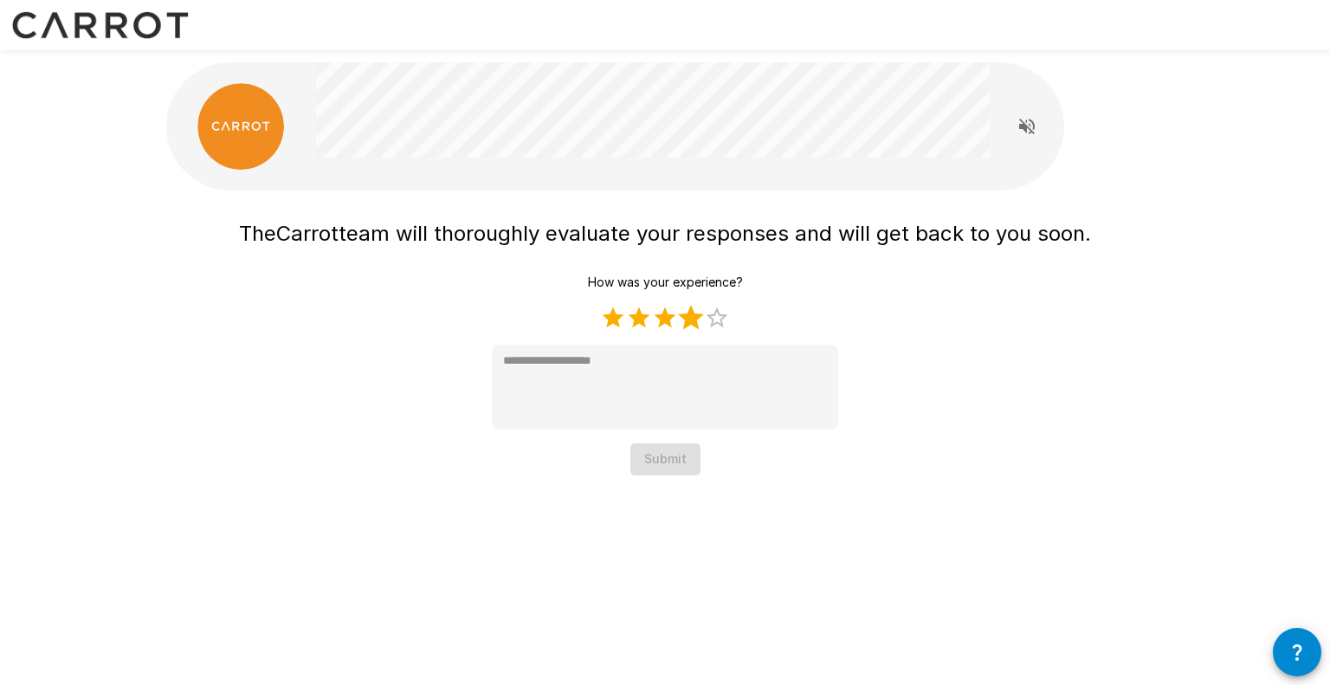
click at [702, 315] on label "4 Stars" at bounding box center [691, 318] width 26 height 26
click at [715, 316] on label "5 Stars" at bounding box center [717, 318] width 26 height 26
type textarea "*"
click at [643, 453] on button "Submit" at bounding box center [665, 459] width 70 height 32
